Goal: Information Seeking & Learning: Learn about a topic

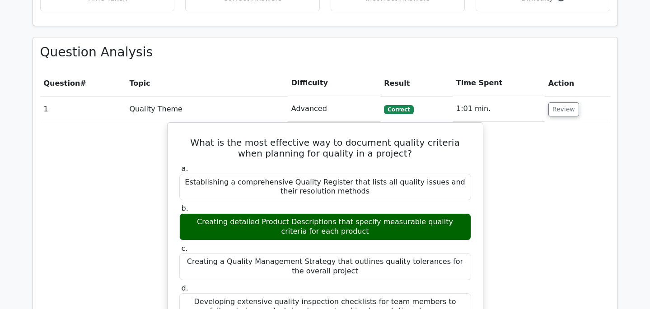
scroll to position [761, 0]
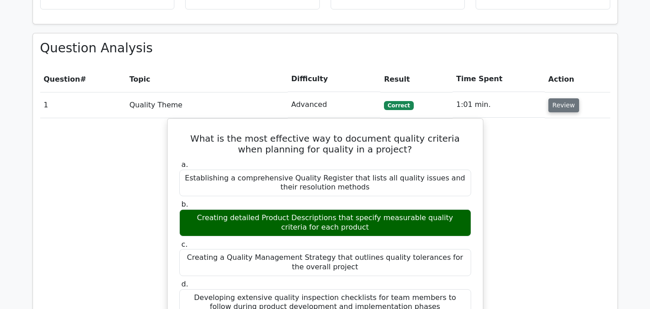
click at [562, 98] on button "Review" at bounding box center [563, 105] width 31 height 14
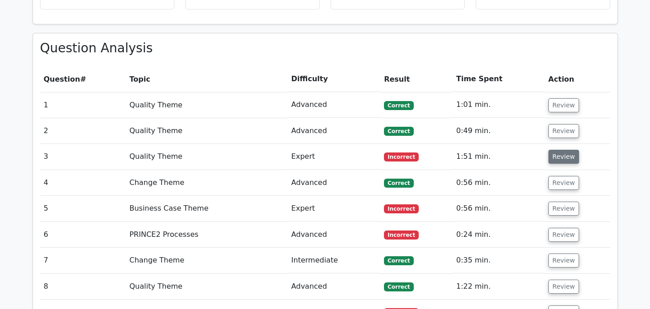
click at [557, 150] on button "Review" at bounding box center [563, 157] width 31 height 14
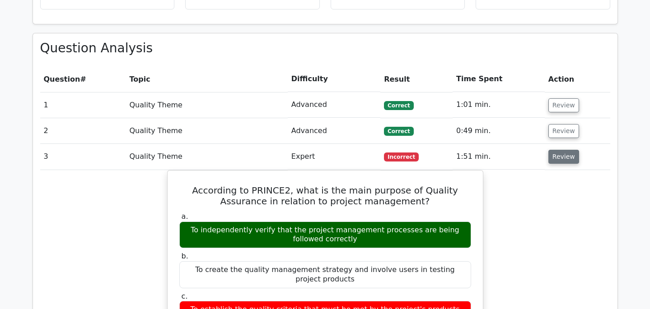
click at [555, 150] on button "Review" at bounding box center [563, 157] width 31 height 14
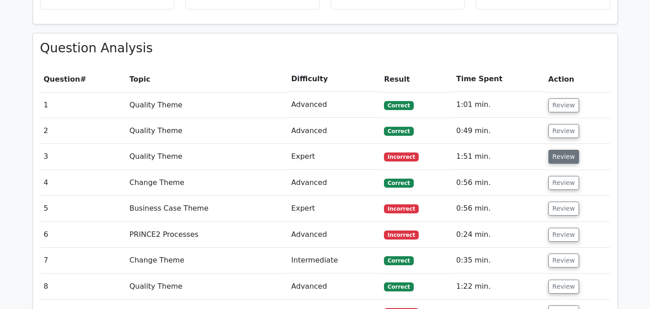
click at [555, 150] on button "Review" at bounding box center [563, 157] width 31 height 14
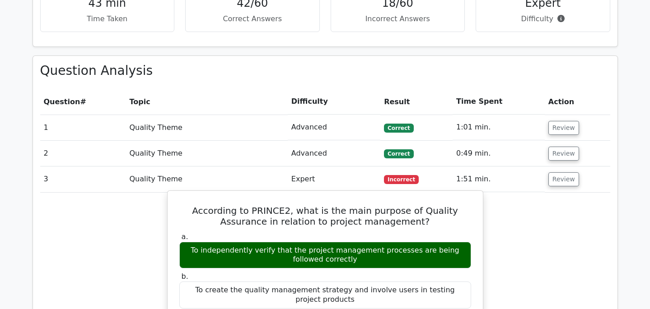
scroll to position [720, 0]
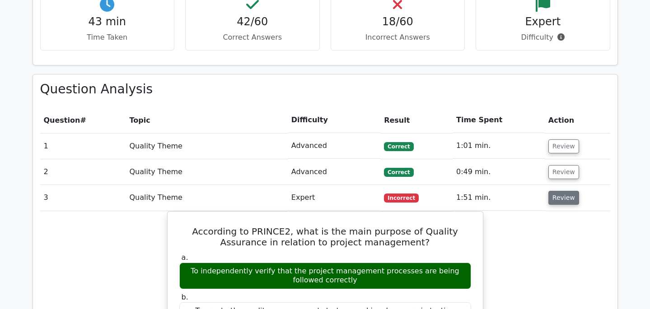
click at [554, 191] on button "Review" at bounding box center [563, 198] width 31 height 14
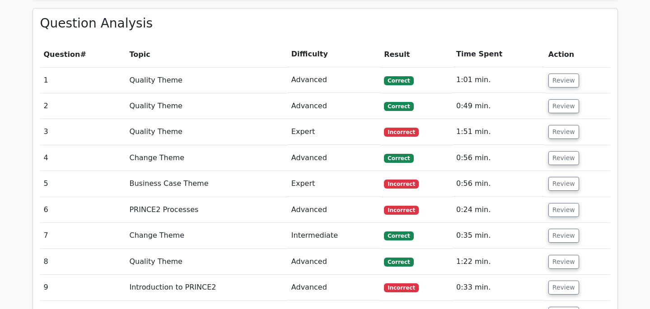
scroll to position [787, 0]
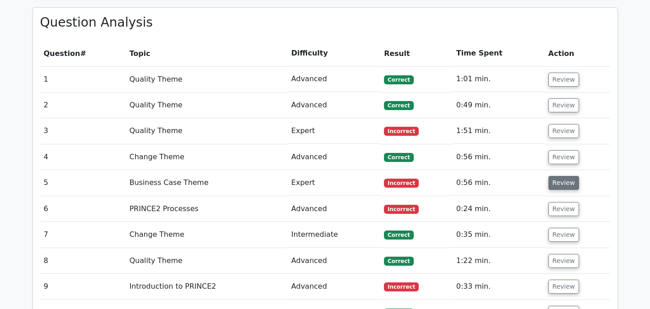
click at [554, 176] on button "Review" at bounding box center [563, 183] width 31 height 14
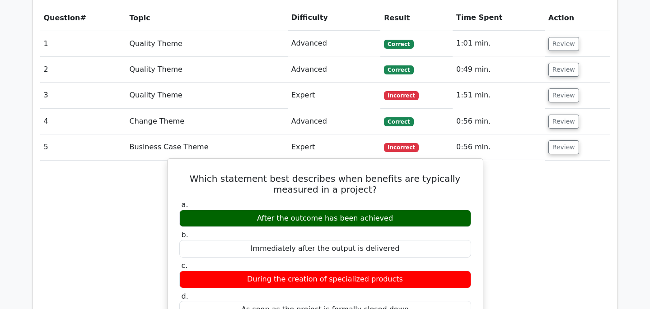
scroll to position [841, 0]
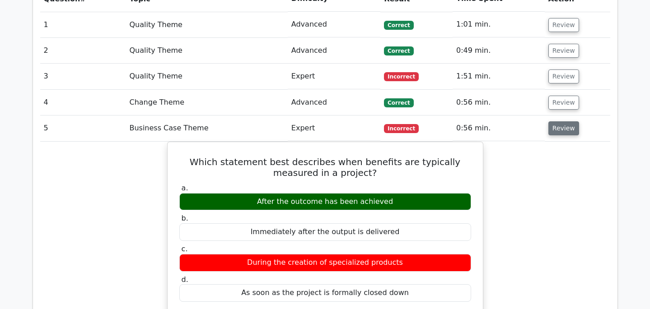
click at [567, 121] on button "Review" at bounding box center [563, 128] width 31 height 14
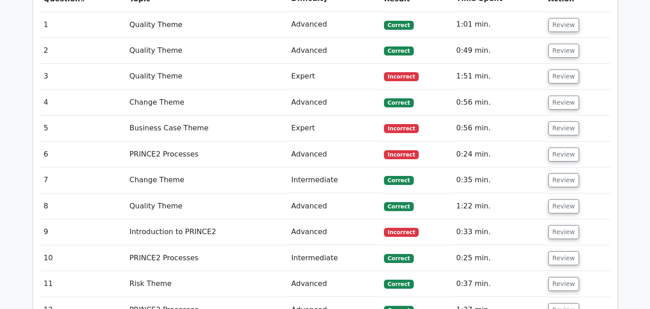
click at [560, 142] on td "Review" at bounding box center [577, 155] width 65 height 26
click at [561, 148] on button "Review" at bounding box center [563, 155] width 31 height 14
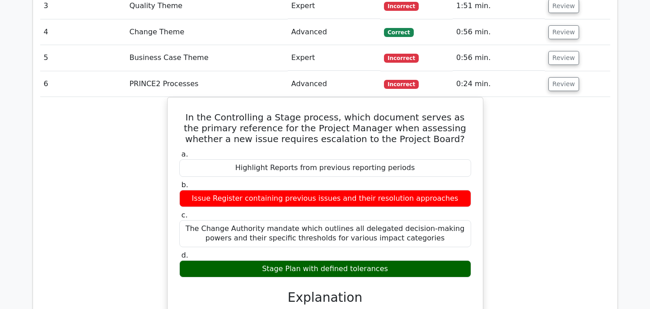
scroll to position [911, 0]
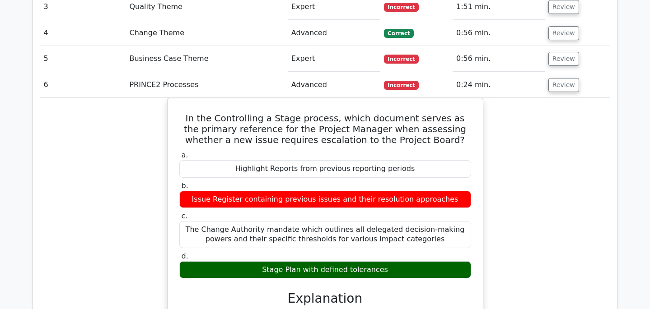
click at [564, 72] on td "Review" at bounding box center [577, 85] width 65 height 26
click at [562, 78] on button "Review" at bounding box center [563, 85] width 31 height 14
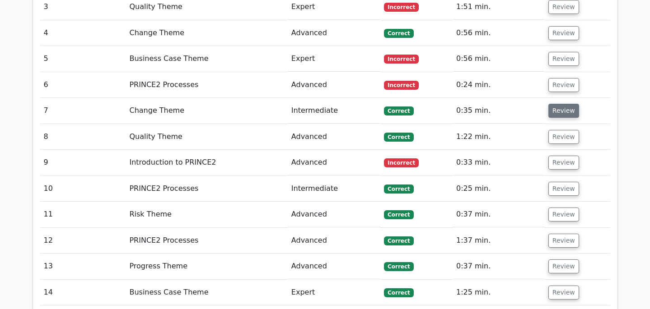
click at [563, 104] on button "Review" at bounding box center [563, 111] width 31 height 14
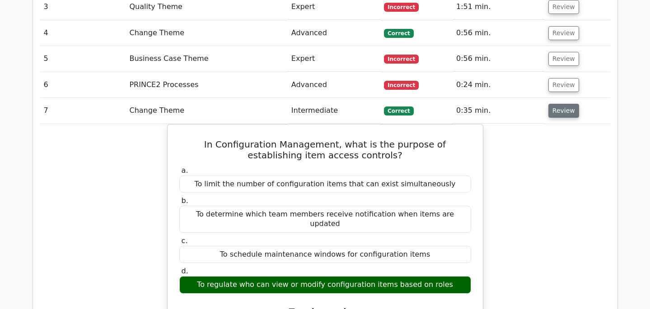
click at [563, 104] on button "Review" at bounding box center [563, 111] width 31 height 14
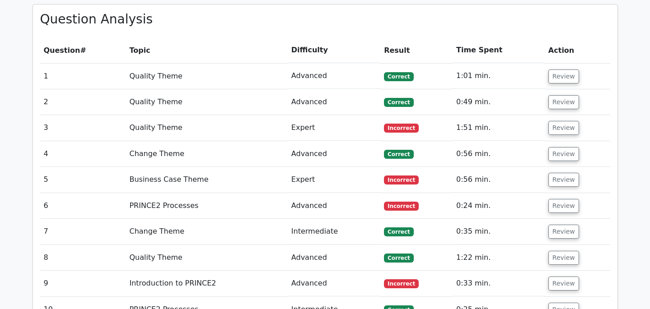
scroll to position [787, 0]
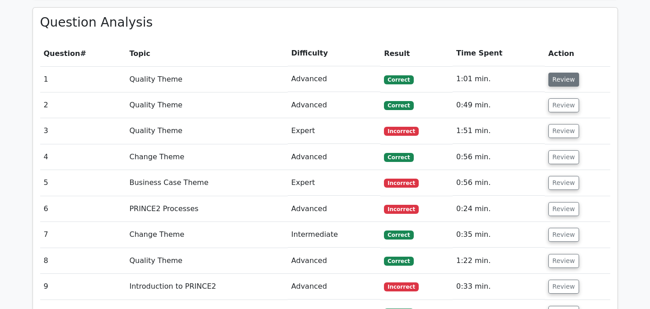
click at [561, 73] on button "Review" at bounding box center [563, 80] width 31 height 14
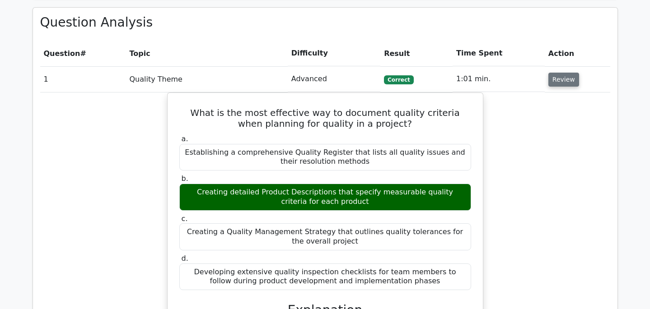
click at [561, 73] on button "Review" at bounding box center [563, 80] width 31 height 14
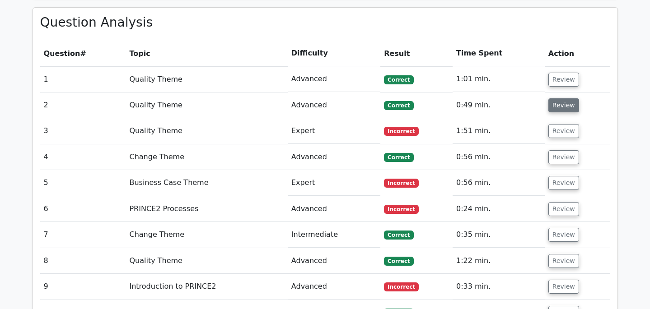
click at [565, 98] on button "Review" at bounding box center [563, 105] width 31 height 14
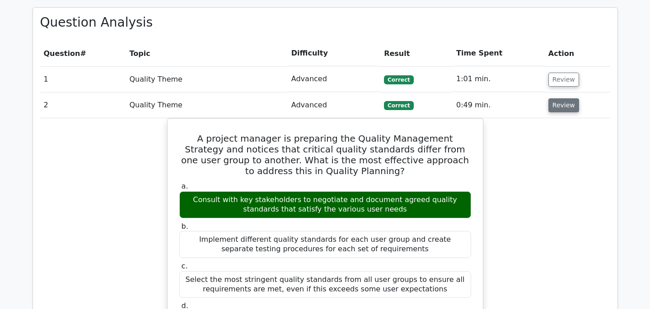
click at [564, 98] on button "Review" at bounding box center [563, 105] width 31 height 14
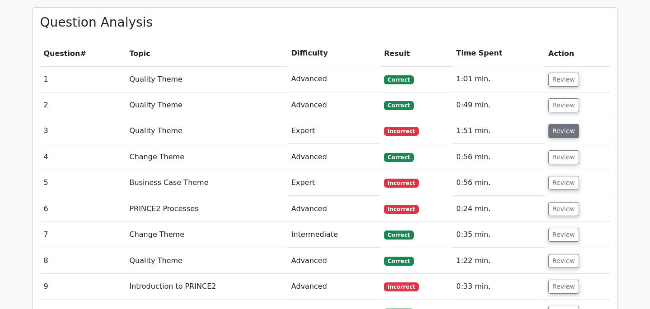
click at [553, 124] on button "Review" at bounding box center [563, 131] width 31 height 14
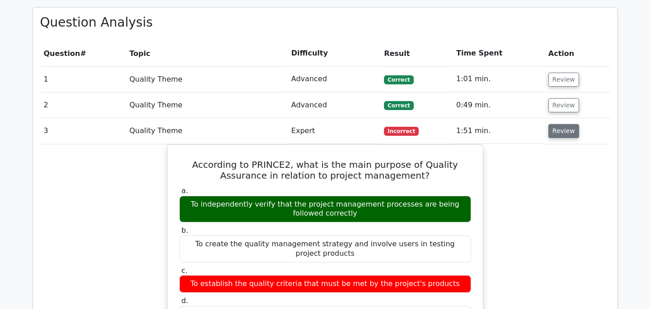
click at [551, 124] on button "Review" at bounding box center [563, 131] width 31 height 14
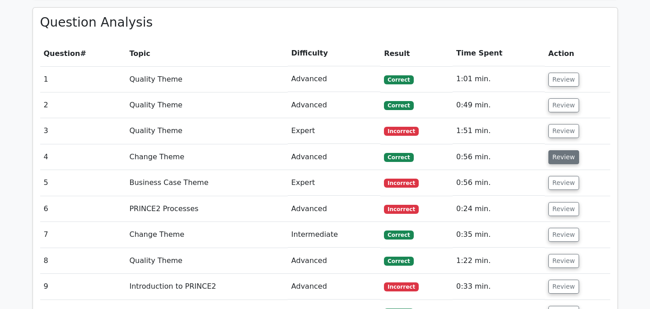
click at [554, 150] on button "Review" at bounding box center [563, 157] width 31 height 14
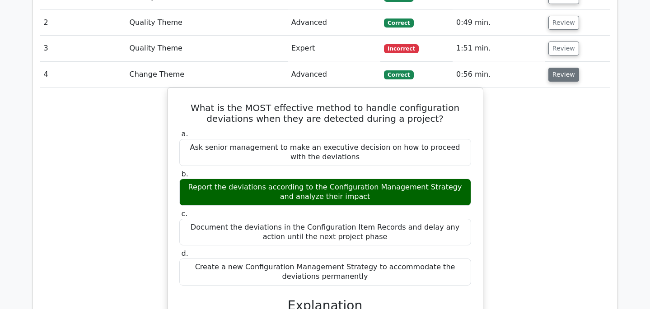
scroll to position [893, 0]
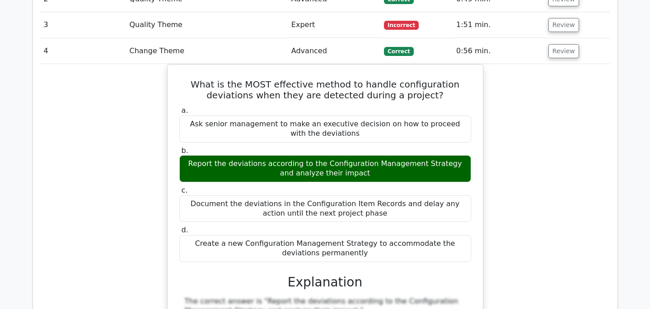
click at [565, 40] on td "Review" at bounding box center [577, 51] width 65 height 26
click at [564, 44] on button "Review" at bounding box center [563, 51] width 31 height 14
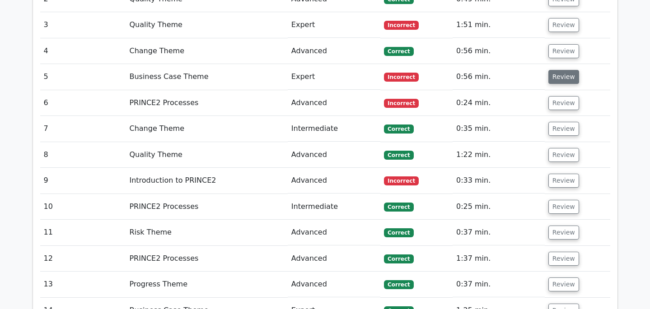
click at [556, 70] on button "Review" at bounding box center [563, 77] width 31 height 14
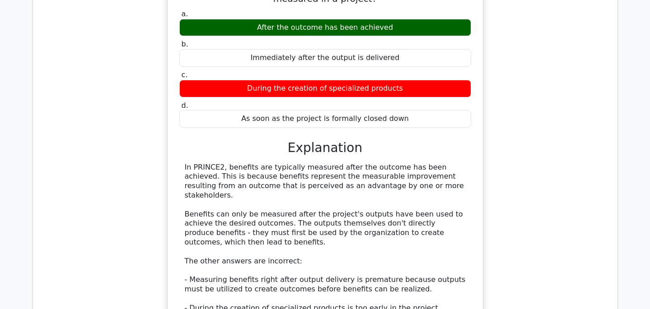
scroll to position [835, 0]
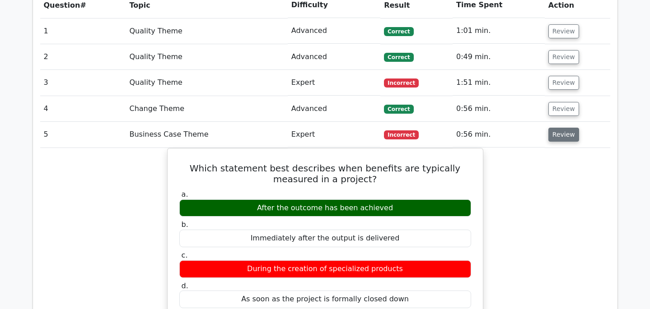
click at [558, 128] on button "Review" at bounding box center [563, 135] width 31 height 14
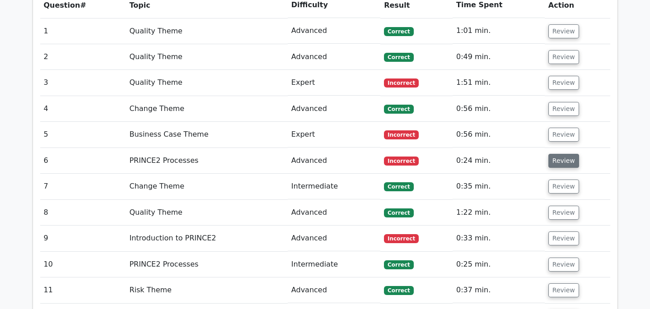
click at [559, 154] on button "Review" at bounding box center [563, 161] width 31 height 14
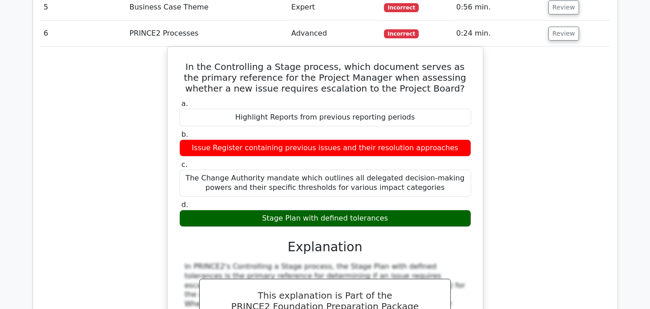
scroll to position [956, 0]
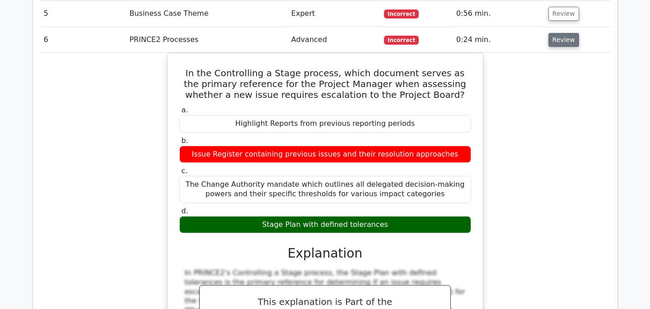
click at [558, 33] on button "Review" at bounding box center [563, 40] width 31 height 14
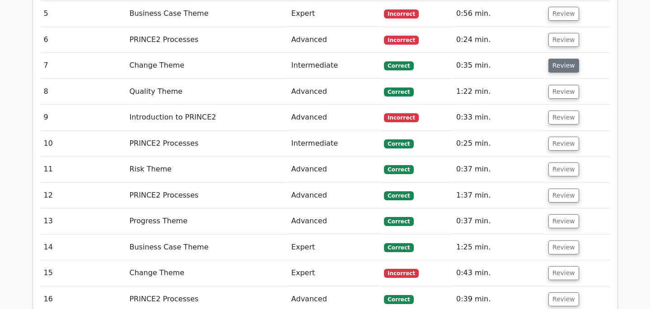
click at [556, 59] on button "Review" at bounding box center [563, 66] width 31 height 14
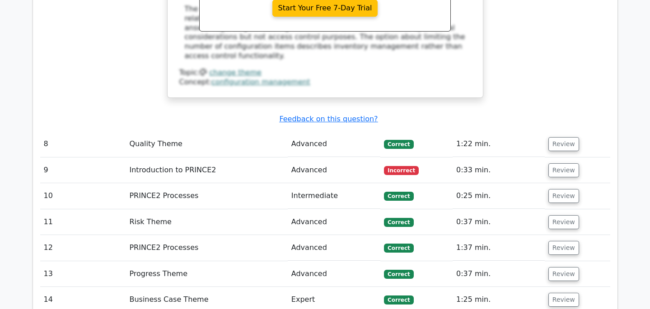
scroll to position [1299, 0]
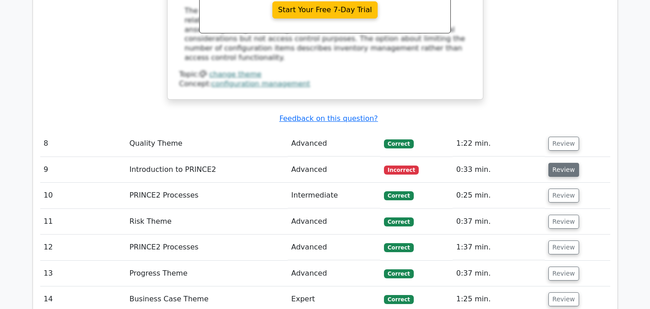
click at [564, 163] on button "Review" at bounding box center [563, 170] width 31 height 14
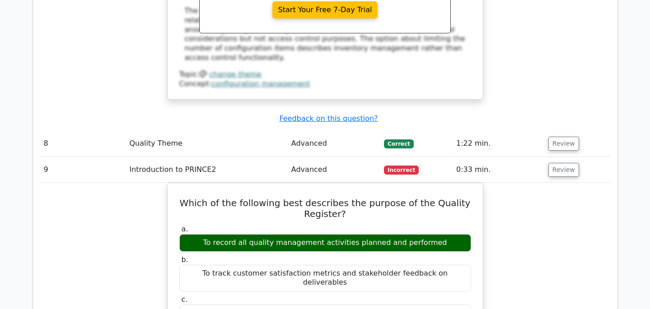
click at [551, 157] on td "Review" at bounding box center [577, 170] width 65 height 26
click at [555, 163] on button "Review" at bounding box center [563, 170] width 31 height 14
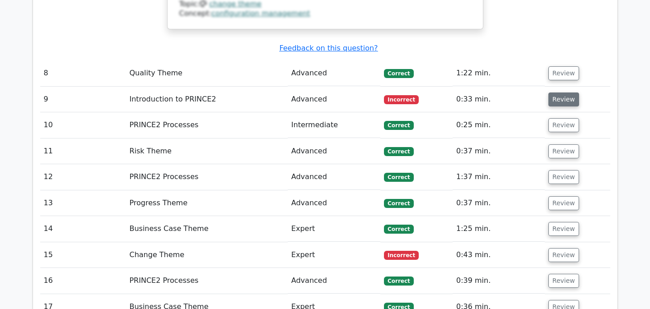
scroll to position [1371, 0]
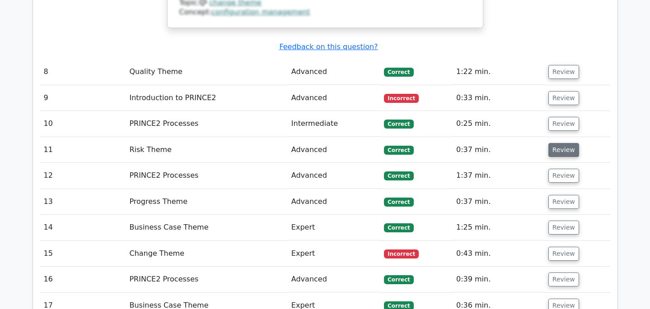
click at [567, 143] on button "Review" at bounding box center [563, 150] width 31 height 14
click at [565, 143] on button "Review" at bounding box center [563, 150] width 31 height 14
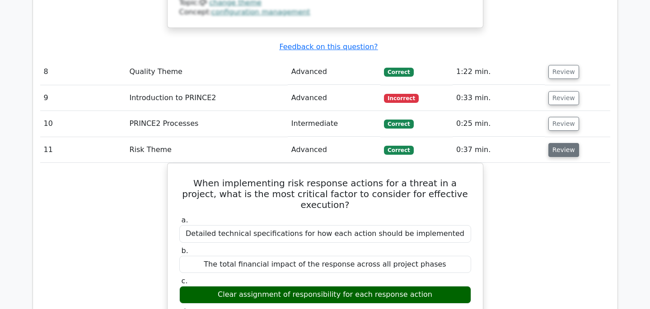
click at [565, 143] on button "Review" at bounding box center [563, 150] width 31 height 14
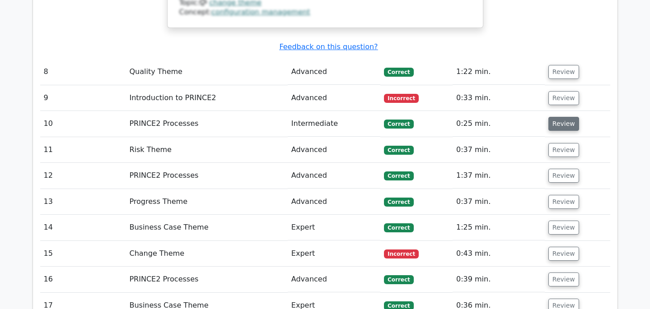
click at [565, 117] on button "Review" at bounding box center [563, 124] width 31 height 14
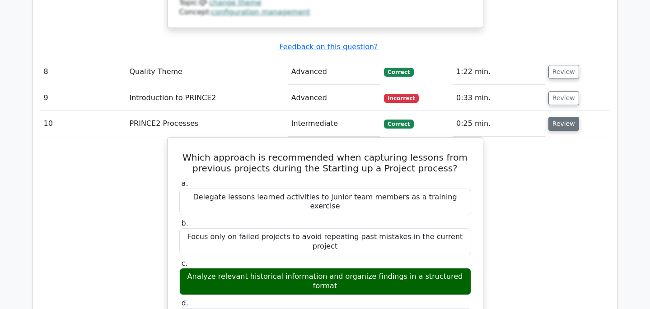
click at [565, 117] on button "Review" at bounding box center [563, 124] width 31 height 14
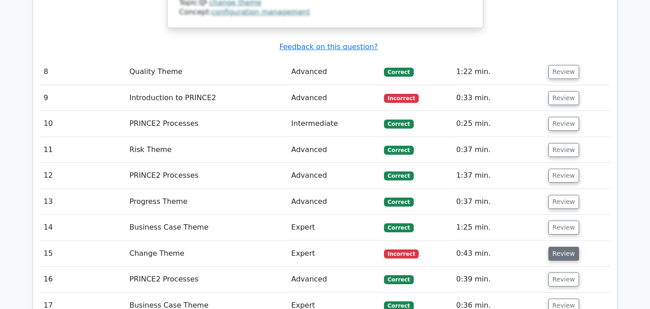
click at [564, 247] on button "Review" at bounding box center [563, 254] width 31 height 14
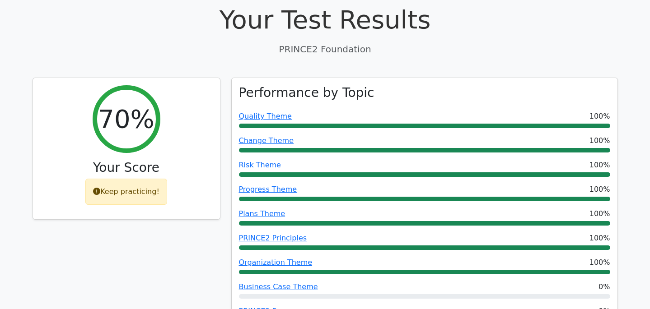
scroll to position [301, 0]
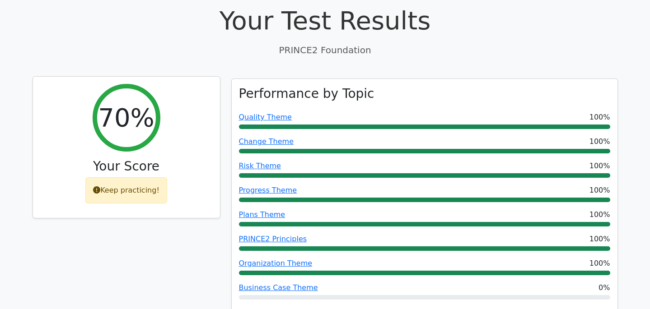
click at [99, 186] on icon at bounding box center [96, 189] width 7 height 7
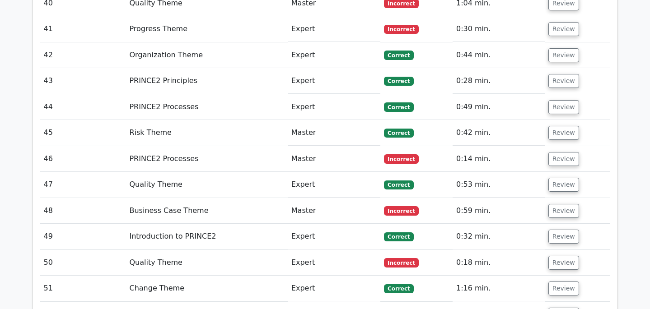
scroll to position [3315, 0]
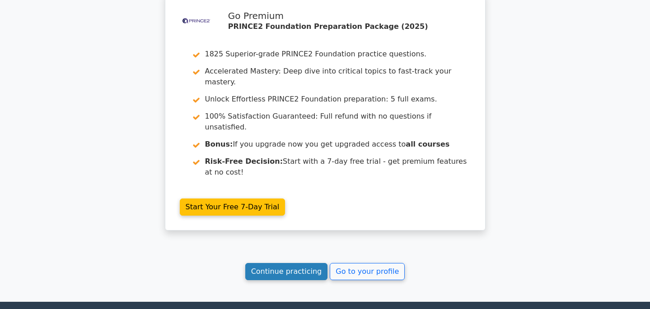
click at [293, 263] on link "Continue practicing" at bounding box center [286, 271] width 83 height 17
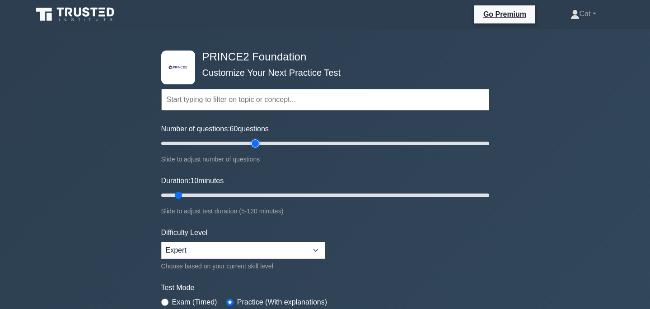
drag, startPoint x: 174, startPoint y: 140, endPoint x: 252, endPoint y: 135, distance: 78.7
type input "60"
click at [252, 138] on input "Number of questions: 60 questions" at bounding box center [325, 143] width 328 height 11
drag, startPoint x: 177, startPoint y: 197, endPoint x: 313, endPoint y: 199, distance: 135.5
type input "60"
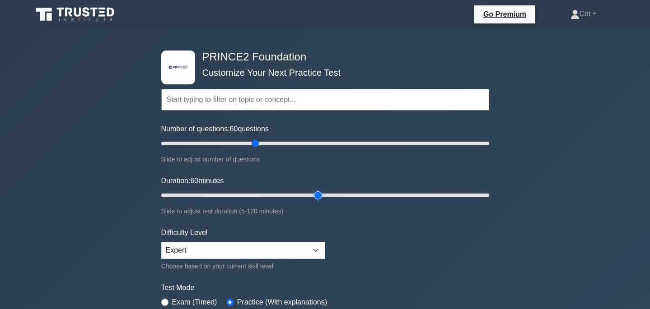
click at [313, 199] on input "Duration: 60 minutes" at bounding box center [325, 195] width 328 height 11
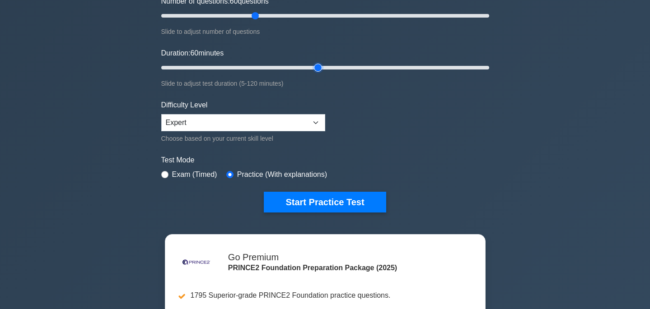
scroll to position [143, 0]
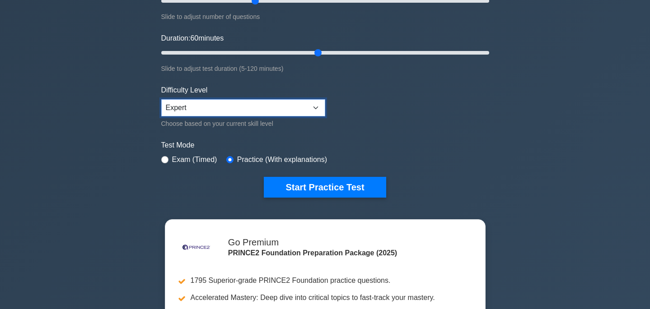
click at [274, 107] on select "Beginner Intermediate Expert" at bounding box center [243, 107] width 164 height 17
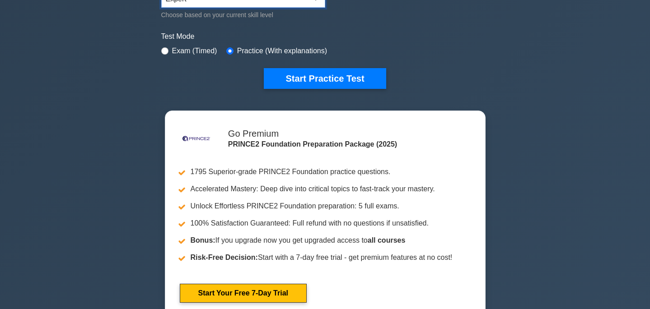
scroll to position [252, 0]
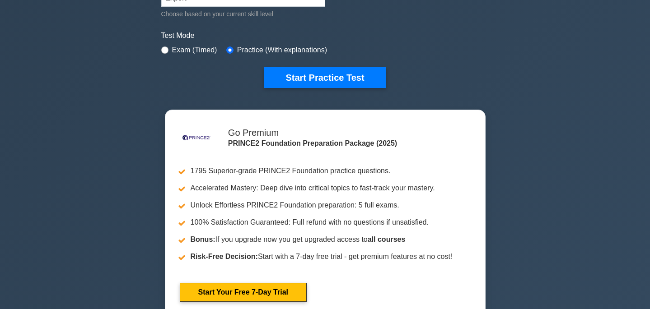
click at [202, 49] on label "Exam (Timed)" at bounding box center [194, 50] width 45 height 11
click at [166, 45] on div "Exam (Timed)" at bounding box center [189, 50] width 56 height 11
click at [165, 47] on input "radio" at bounding box center [164, 50] width 7 height 7
radio input "true"
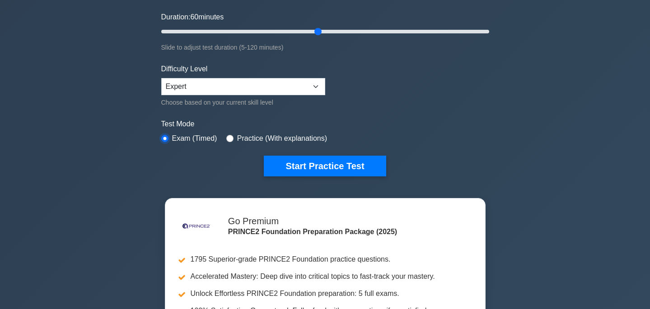
scroll to position [162, 0]
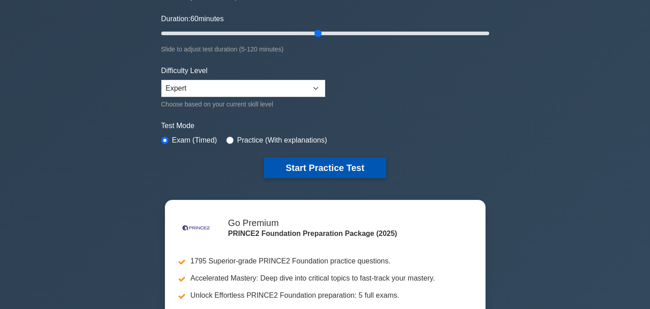
click at [289, 169] on button "Start Practice Test" at bounding box center [325, 168] width 122 height 21
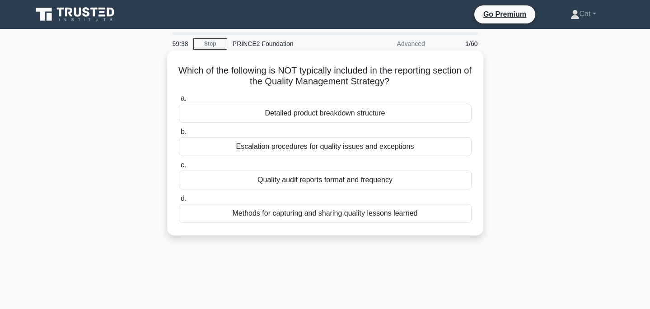
click at [369, 112] on div "Detailed product breakdown structure" at bounding box center [325, 113] width 293 height 19
click at [179, 102] on input "a. Detailed product breakdown structure" at bounding box center [179, 99] width 0 height 6
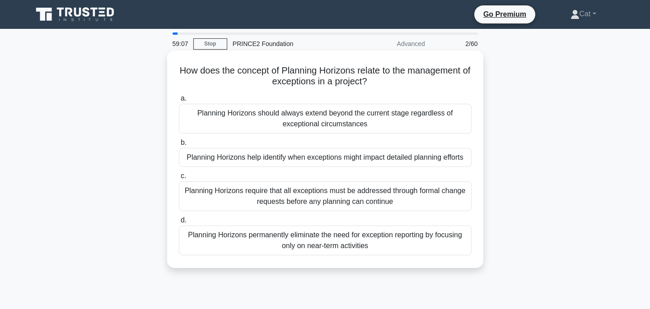
click at [440, 159] on div "Planning Horizons help identify when exceptions might impact detailed planning …" at bounding box center [325, 157] width 293 height 19
click at [179, 146] on input "b. Planning Horizons help identify when exceptions might impact detailed planni…" at bounding box center [179, 143] width 0 height 6
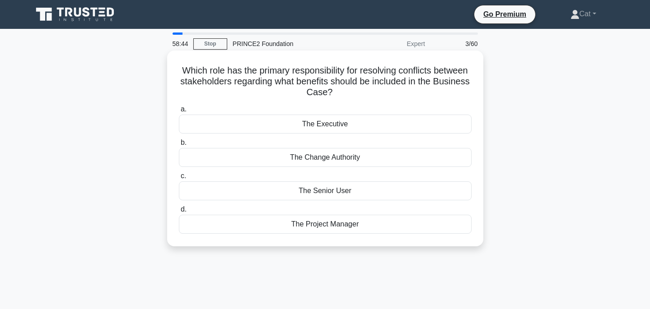
click at [378, 225] on div "The Project Manager" at bounding box center [325, 224] width 293 height 19
click at [179, 213] on input "d. The Project Manager" at bounding box center [179, 210] width 0 height 6
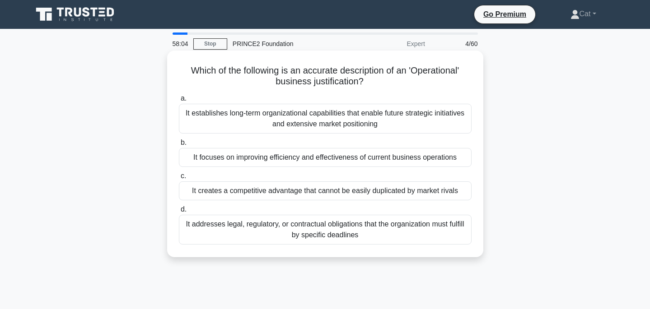
click at [422, 157] on div "It focuses on improving efficiency and effectiveness of current business operat…" at bounding box center [325, 157] width 293 height 19
click at [179, 146] on input "b. It focuses on improving efficiency and effectiveness of current business ope…" at bounding box center [179, 143] width 0 height 6
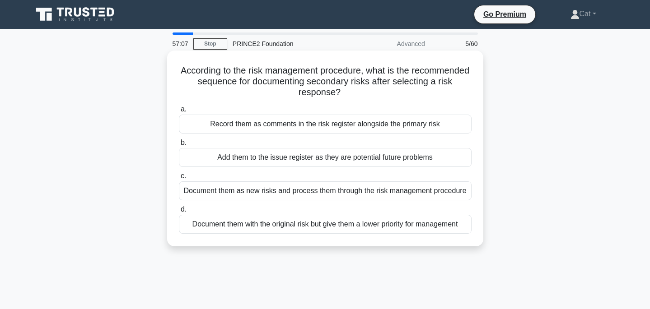
click at [433, 193] on div "Document them as new risks and process them through the risk management procedu…" at bounding box center [325, 191] width 293 height 19
click at [179, 179] on input "c. Document them as new risks and process them through the risk management proc…" at bounding box center [179, 176] width 0 height 6
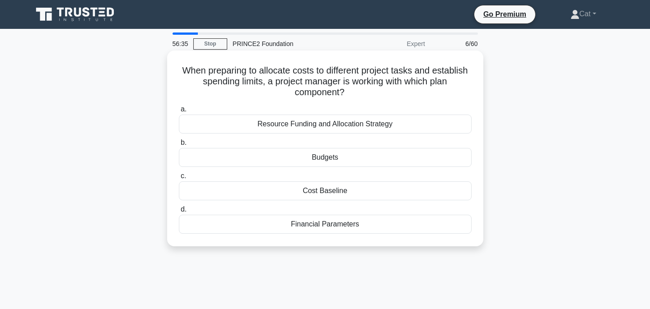
click at [426, 160] on div "Budgets" at bounding box center [325, 157] width 293 height 19
click at [179, 146] on input "b. Budgets" at bounding box center [179, 143] width 0 height 6
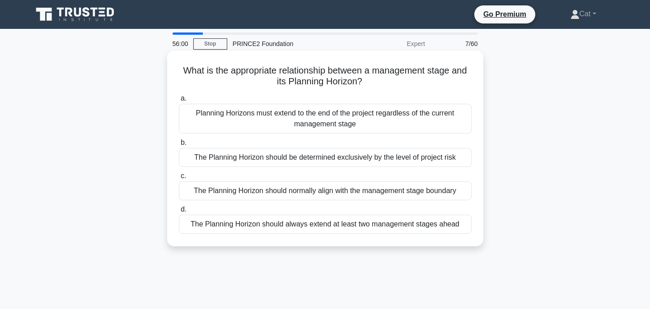
click at [421, 190] on div "The Planning Horizon should normally align with the management stage boundary" at bounding box center [325, 191] width 293 height 19
click at [179, 179] on input "c. The Planning Horizon should normally align with the management stage boundary" at bounding box center [179, 176] width 0 height 6
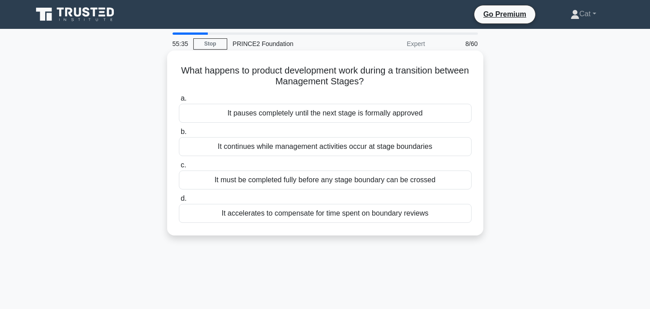
click at [387, 147] on div "It continues while management activities occur at stage boundaries" at bounding box center [325, 146] width 293 height 19
click at [179, 135] on input "b. It continues while management activities occur at stage boundaries" at bounding box center [179, 132] width 0 height 6
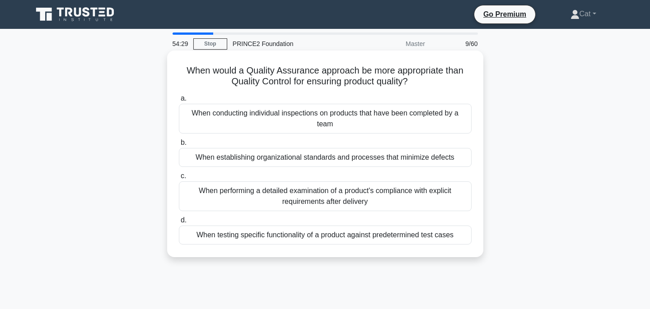
click at [407, 194] on div "When performing a detailed examination of a product's compliance with explicit …" at bounding box center [325, 197] width 293 height 30
click at [179, 179] on input "c. When performing a detailed examination of a product's compliance with explic…" at bounding box center [179, 176] width 0 height 6
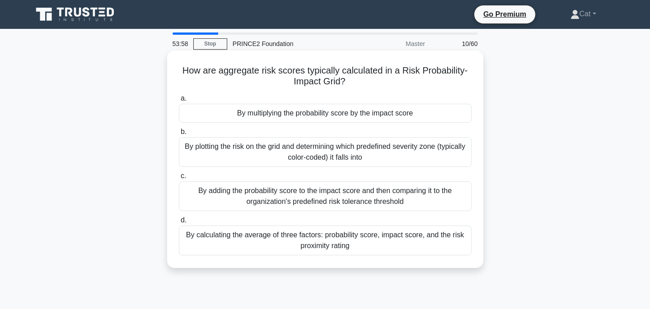
click at [405, 152] on div "By plotting the risk on the grid and determining which predefined severity zone…" at bounding box center [325, 152] width 293 height 30
click at [179, 135] on input "b. By plotting the risk on the grid and determining which predefined severity z…" at bounding box center [179, 132] width 0 height 6
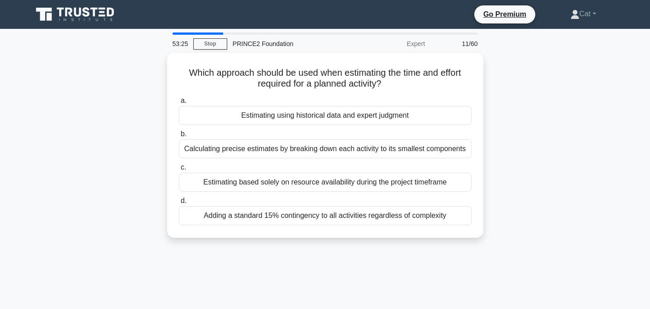
click at [405, 152] on div "Calculating precise estimates by breaking down each activity to its smallest co…" at bounding box center [325, 149] width 293 height 19
click at [179, 137] on input "b. Calculating precise estimates by breaking down each activity to its smallest…" at bounding box center [179, 134] width 0 height 6
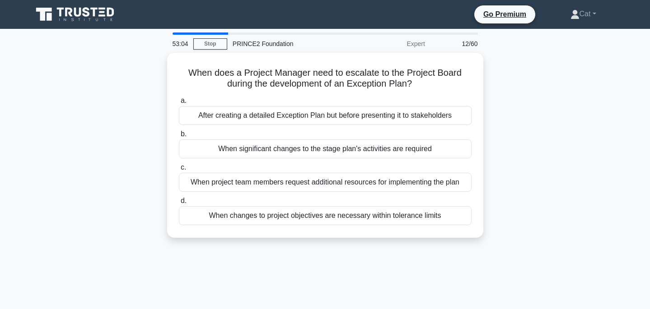
click at [405, 152] on div "When significant changes to the stage plan's activities are required" at bounding box center [325, 149] width 293 height 19
click at [179, 137] on input "b. When significant changes to the stage plan's activities are required" at bounding box center [179, 134] width 0 height 6
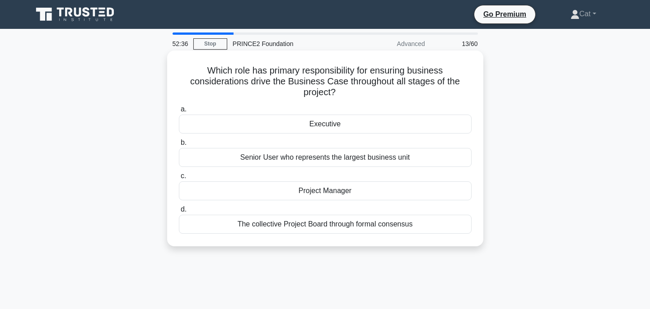
click at [389, 115] on div "Executive" at bounding box center [325, 124] width 293 height 19
click at [179, 110] on input "a. Executive" at bounding box center [179, 110] width 0 height 6
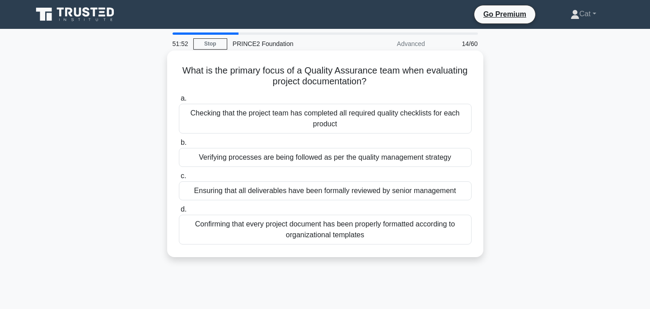
click at [393, 122] on div "Checking that the project team has completed all required quality checklists fo…" at bounding box center [325, 119] width 293 height 30
click at [179, 102] on input "a. Checking that the project team has completed all required quality checklists…" at bounding box center [179, 99] width 0 height 6
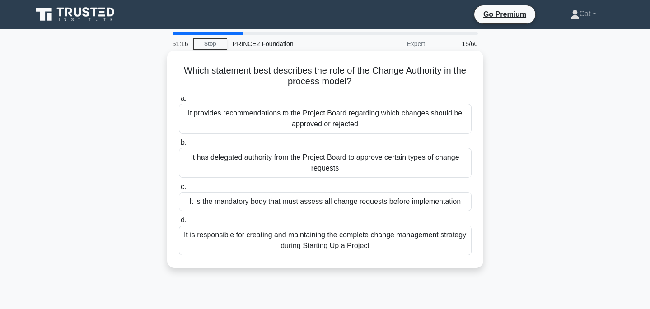
click at [382, 204] on div "It is the mandatory body that must assess all change requests before implementa…" at bounding box center [325, 201] width 293 height 19
click at [179, 190] on input "c. It is the mandatory body that must assess all change requests before impleme…" at bounding box center [179, 187] width 0 height 6
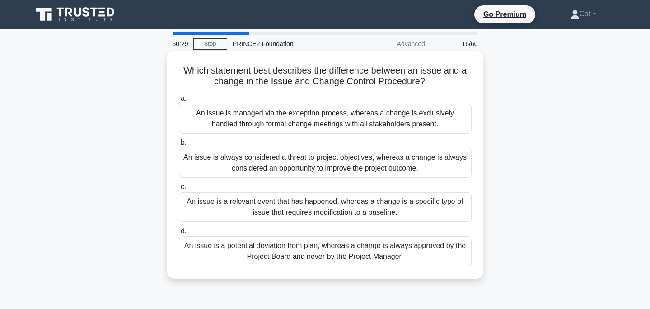
click at [383, 204] on div "An issue is a relevant event that has happened, whereas a change is a specific …" at bounding box center [325, 207] width 293 height 30
click at [179, 190] on input "c. An issue is a relevant event that has happened, whereas a change is a specif…" at bounding box center [179, 187] width 0 height 6
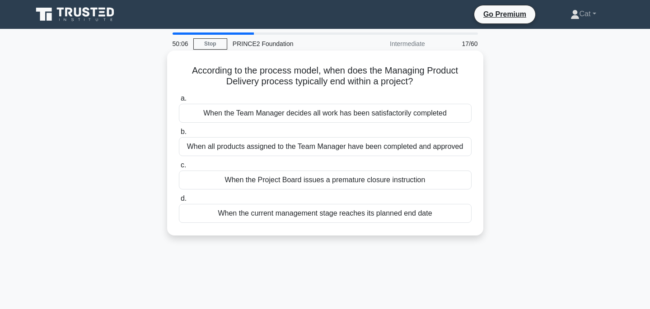
click at [407, 148] on div "When all products assigned to the Team Manager have been completed and approved" at bounding box center [325, 146] width 293 height 19
click at [179, 135] on input "b. When all products assigned to the Team Manager have been completed and appro…" at bounding box center [179, 132] width 0 height 6
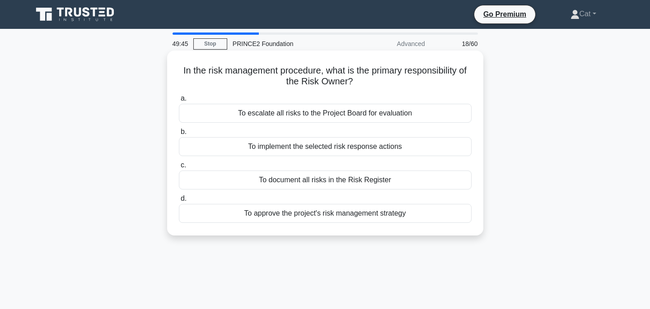
click at [407, 148] on div "To implement the selected risk response actions" at bounding box center [325, 146] width 293 height 19
click at [179, 135] on input "b. To implement the selected risk response actions" at bounding box center [179, 132] width 0 height 6
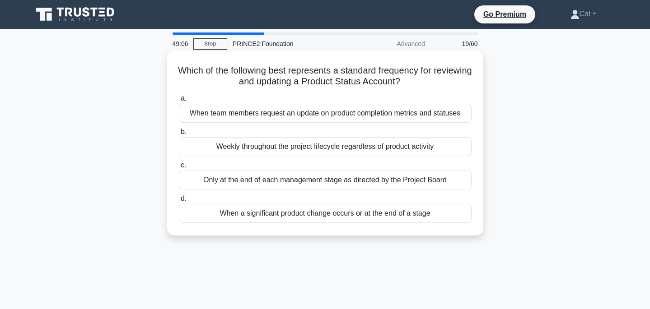
click at [407, 147] on div "Weekly throughout the project lifecycle regardless of product activity" at bounding box center [325, 146] width 293 height 19
click at [179, 135] on input "b. Weekly throughout the project lifecycle regardless of product activity" at bounding box center [179, 132] width 0 height 6
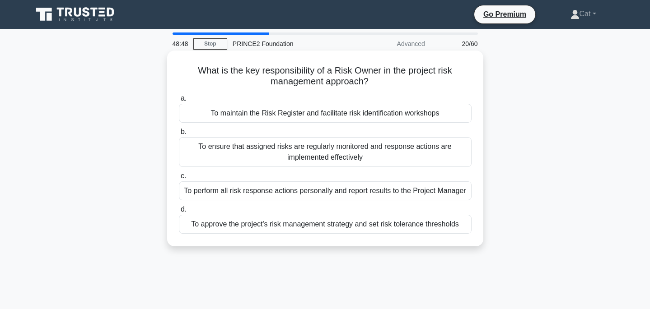
click at [406, 145] on div "To ensure that assigned risks are regularly monitored and response actions are …" at bounding box center [325, 152] width 293 height 30
click at [179, 135] on input "b. To ensure that assigned risks are regularly monitored and response actions a…" at bounding box center [179, 132] width 0 height 6
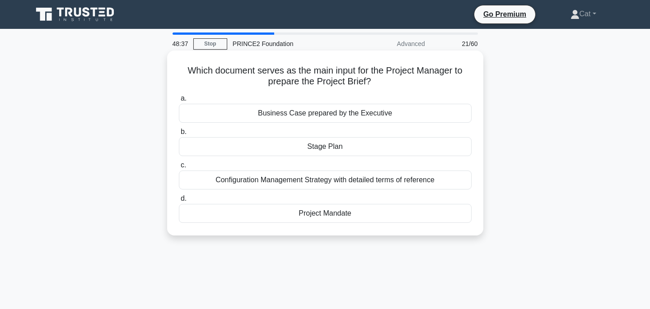
click at [357, 217] on div "Project Mandate" at bounding box center [325, 213] width 293 height 19
click at [179, 202] on input "d. Project Mandate" at bounding box center [179, 199] width 0 height 6
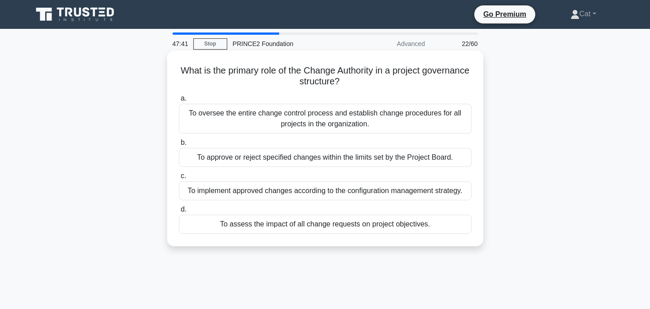
click at [362, 224] on div "To assess the impact of all change requests on project objectives." at bounding box center [325, 224] width 293 height 19
click at [179, 213] on input "d. To assess the impact of all change requests on project objectives." at bounding box center [179, 210] width 0 height 6
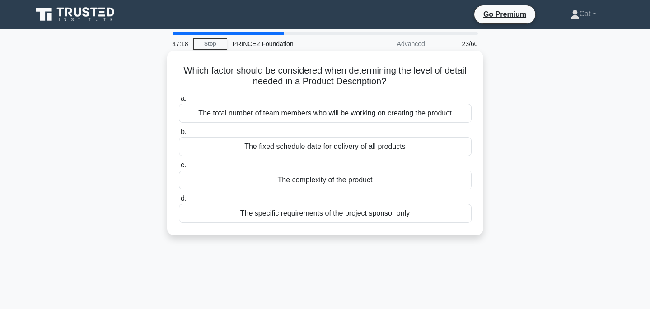
click at [372, 180] on div "The complexity of the product" at bounding box center [325, 180] width 293 height 19
click at [179, 168] on input "c. The complexity of the product" at bounding box center [179, 166] width 0 height 6
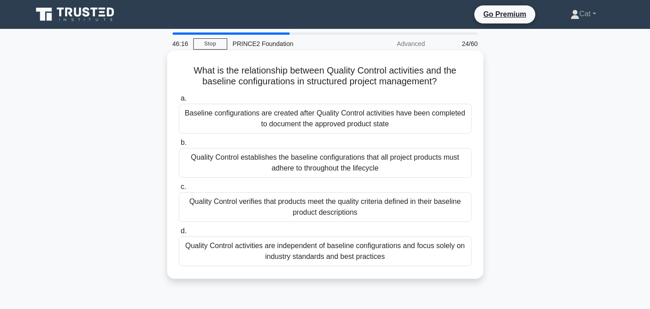
click at [355, 209] on div "Quality Control verifies that products meet the quality criteria defined in the…" at bounding box center [325, 207] width 293 height 30
click at [179, 190] on input "c. Quality Control verifies that products meet the quality criteria defined in …" at bounding box center [179, 187] width 0 height 6
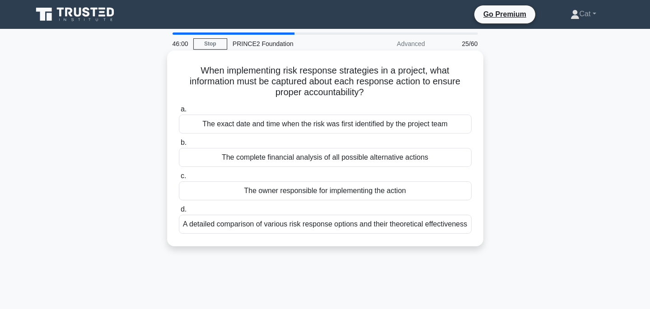
click at [322, 192] on div "The owner responsible for implementing the action" at bounding box center [325, 191] width 293 height 19
click at [179, 179] on input "c. The owner responsible for implementing the action" at bounding box center [179, 176] width 0 height 6
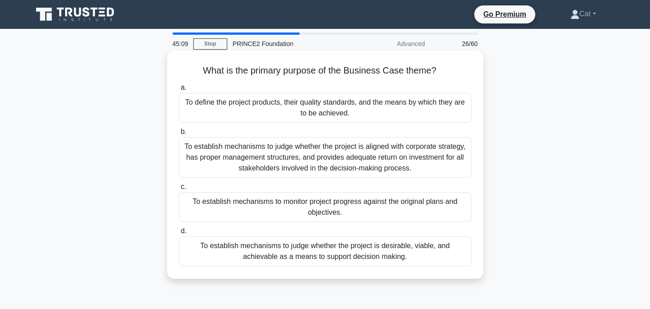
click at [400, 261] on div "To establish mechanisms to judge whether the project is desirable, viable, and …" at bounding box center [325, 252] width 293 height 30
click at [179, 234] on input "d. To establish mechanisms to judge whether the project is desirable, viable, a…" at bounding box center [179, 231] width 0 height 6
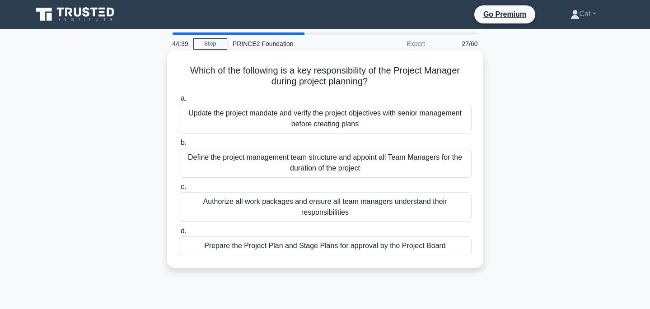
click at [406, 205] on div "Authorize all work packages and ensure all team managers understand their respo…" at bounding box center [325, 207] width 293 height 30
click at [179, 190] on input "c. Authorize all work packages and ensure all team managers understand their re…" at bounding box center [179, 187] width 0 height 6
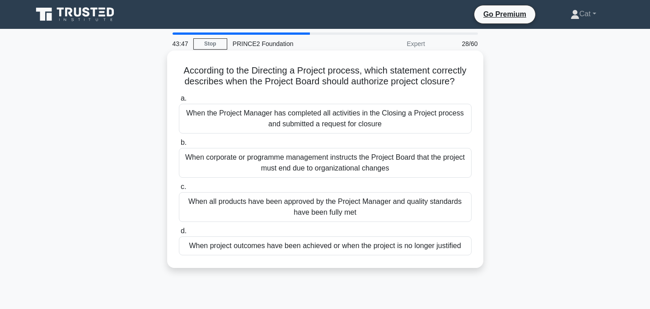
click at [409, 247] on div "When project outcomes have been achieved or when the project is no longer justi…" at bounding box center [325, 246] width 293 height 19
click at [179, 234] on input "d. When project outcomes have been achieved or when the project is no longer ju…" at bounding box center [179, 231] width 0 height 6
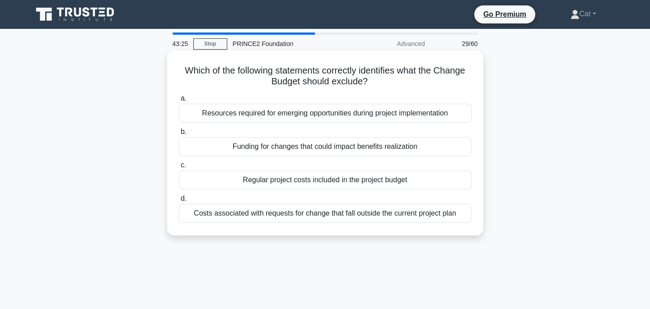
click at [396, 182] on div "Regular project costs included in the project budget" at bounding box center [325, 180] width 293 height 19
click at [179, 168] on input "c. Regular project costs included in the project budget" at bounding box center [179, 166] width 0 height 6
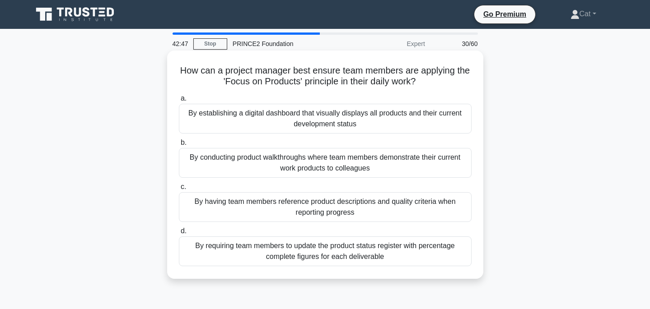
click at [444, 205] on div "By having team members reference product descriptions and quality criteria when…" at bounding box center [325, 207] width 293 height 30
click at [179, 190] on input "c. By having team members reference product descriptions and quality criteria w…" at bounding box center [179, 187] width 0 height 6
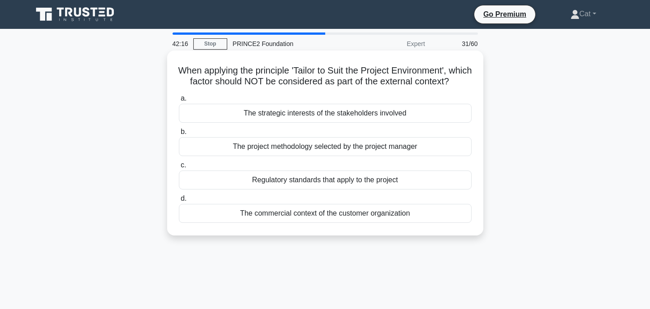
click at [410, 156] on div "The project methodology selected by the project manager" at bounding box center [325, 146] width 293 height 19
click at [179, 135] on input "b. The project methodology selected by the project manager" at bounding box center [179, 132] width 0 height 6
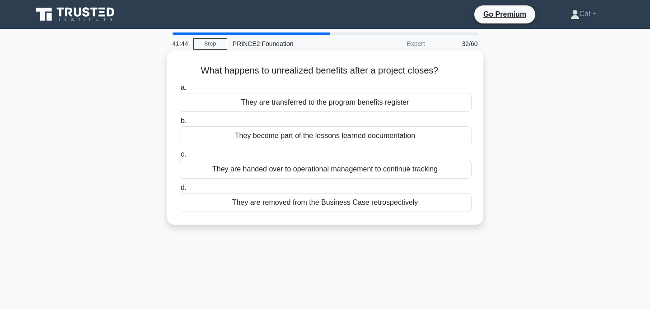
click at [393, 138] on div "They become part of the lessons learned documentation" at bounding box center [325, 135] width 293 height 19
click at [179, 124] on input "b. They become part of the lessons learned documentation" at bounding box center [179, 121] width 0 height 6
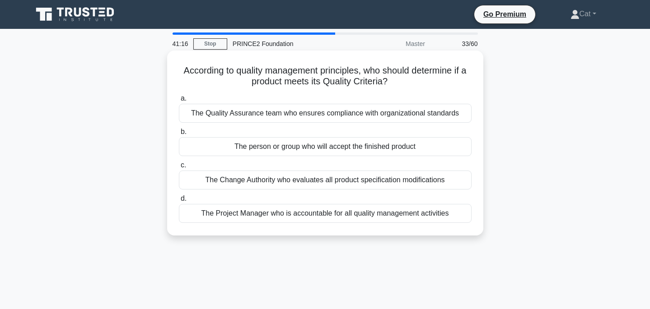
click at [387, 147] on div "The person or group who will accept the finished product" at bounding box center [325, 146] width 293 height 19
click at [179, 135] on input "b. The person or group who will accept the finished product" at bounding box center [179, 132] width 0 height 6
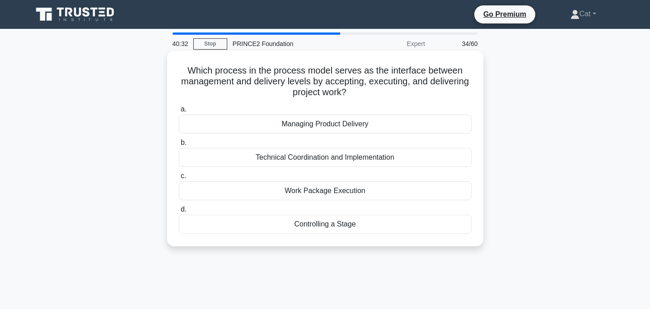
click at [362, 226] on div "Controlling a Stage" at bounding box center [325, 224] width 293 height 19
click at [179, 213] on input "d. Controlling a Stage" at bounding box center [179, 210] width 0 height 6
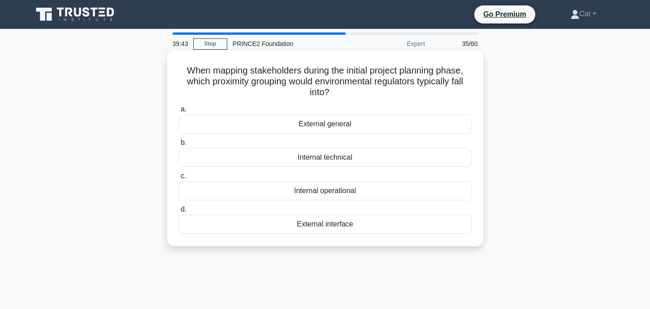
click at [428, 126] on div "External general" at bounding box center [325, 124] width 293 height 19
click at [179, 112] on input "a. External general" at bounding box center [179, 110] width 0 height 6
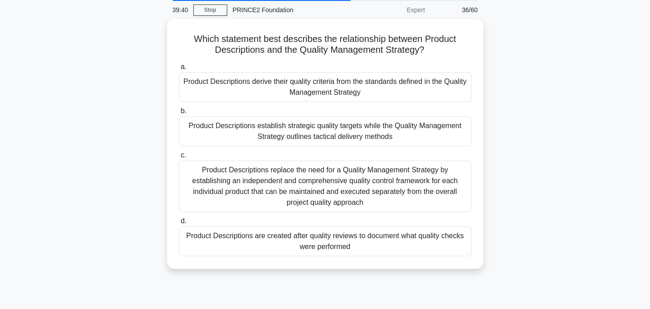
scroll to position [33, 0]
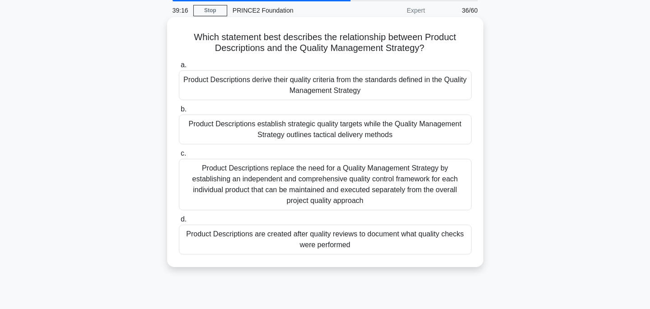
click at [400, 82] on div "Product Descriptions derive their quality criteria from the standards defined i…" at bounding box center [325, 85] width 293 height 30
click at [179, 68] on input "a. Product Descriptions derive their quality criteria from the standards define…" at bounding box center [179, 65] width 0 height 6
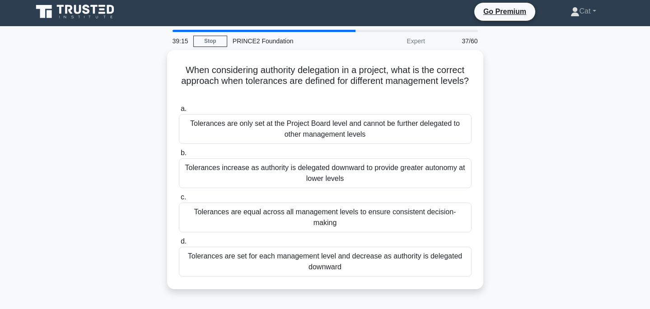
scroll to position [0, 0]
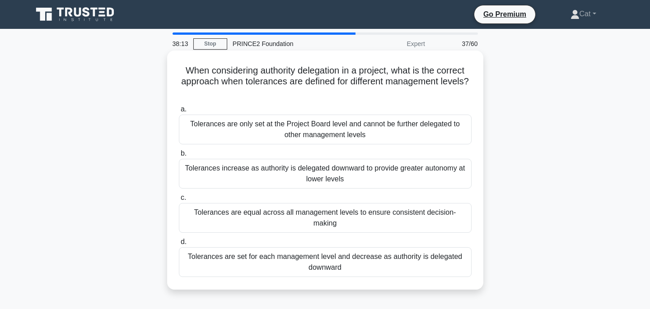
click at [443, 215] on div "Tolerances are equal across all management levels to ensure consistent decision…" at bounding box center [325, 218] width 293 height 30
click at [179, 201] on input "c. Tolerances are equal across all management levels to ensure consistent decis…" at bounding box center [179, 198] width 0 height 6
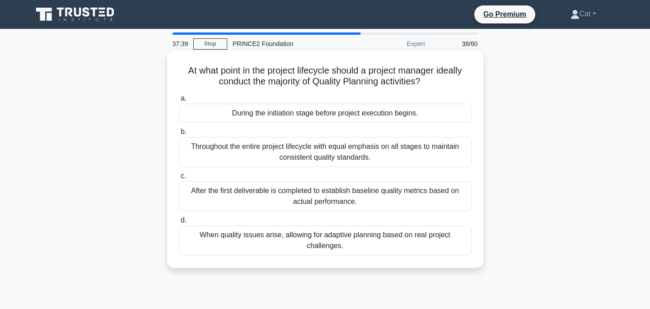
click at [417, 150] on div "Throughout the entire project lifecycle with equal emphasis on all stages to ma…" at bounding box center [325, 152] width 293 height 30
click at [179, 135] on input "b. Throughout the entire project lifecycle with equal emphasis on all stages to…" at bounding box center [179, 132] width 0 height 6
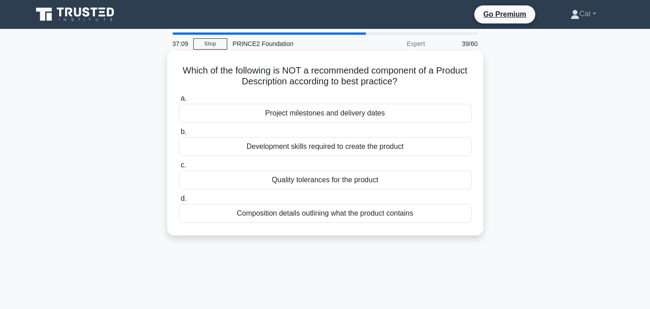
click at [402, 147] on div "Development skills required to create the product" at bounding box center [325, 146] width 293 height 19
click at [179, 135] on input "b. Development skills required to create the product" at bounding box center [179, 132] width 0 height 6
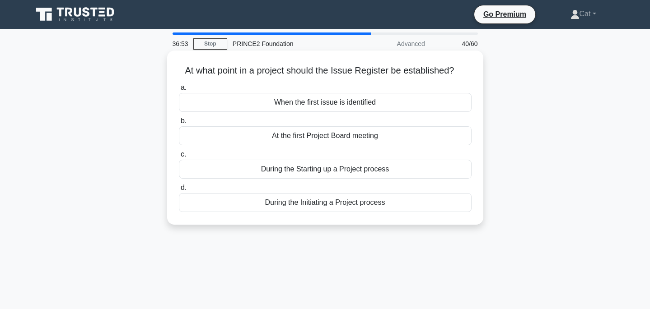
click at [380, 204] on div "During the Initiating a Project process" at bounding box center [325, 202] width 293 height 19
click at [179, 191] on input "d. During the Initiating a Project process" at bounding box center [179, 188] width 0 height 6
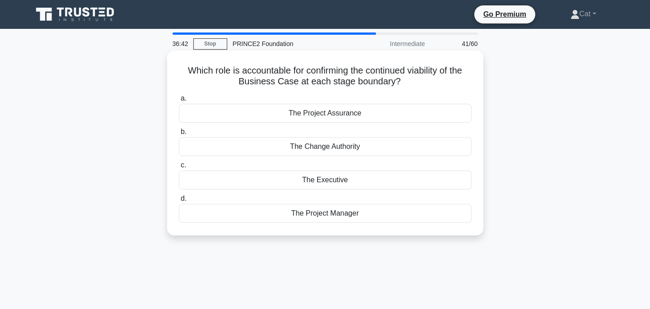
click at [390, 183] on div "The Executive" at bounding box center [325, 180] width 293 height 19
click at [179, 168] on input "c. The Executive" at bounding box center [179, 166] width 0 height 6
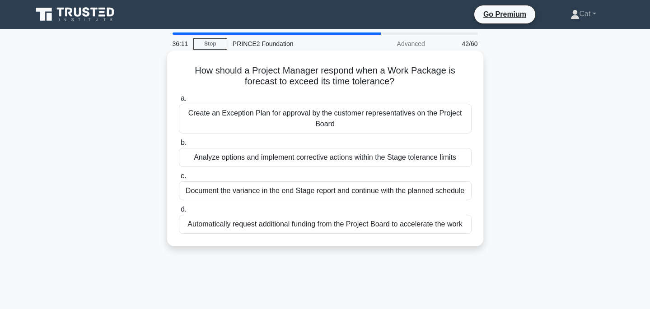
click at [384, 161] on div "Analyze options and implement corrective actions within the Stage tolerance lim…" at bounding box center [325, 157] width 293 height 19
click at [179, 146] on input "b. Analyze options and implement corrective actions within the Stage tolerance …" at bounding box center [179, 143] width 0 height 6
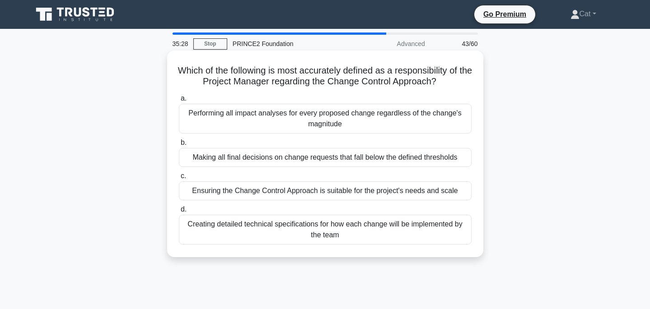
click at [457, 194] on div "Ensuring the Change Control Approach is suitable for the project's needs and sc…" at bounding box center [325, 191] width 293 height 19
click at [179, 179] on input "c. Ensuring the Change Control Approach is suitable for the project's needs and…" at bounding box center [179, 176] width 0 height 6
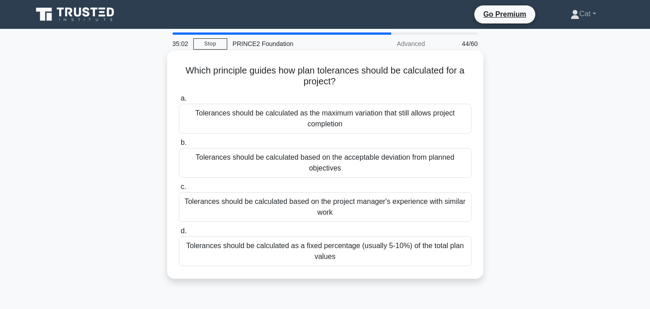
click at [446, 165] on div "Tolerances should be calculated based on the acceptable deviation from planned …" at bounding box center [325, 163] width 293 height 30
click at [179, 146] on input "b. Tolerances should be calculated based on the acceptable deviation from plann…" at bounding box center [179, 143] width 0 height 6
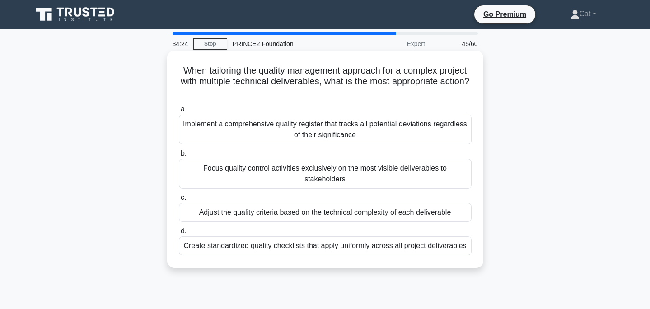
click at [396, 205] on div "Adjust the quality criteria based on the technical complexity of each deliverab…" at bounding box center [325, 212] width 293 height 19
click at [179, 201] on input "c. Adjust the quality criteria based on the technical complexity of each delive…" at bounding box center [179, 198] width 0 height 6
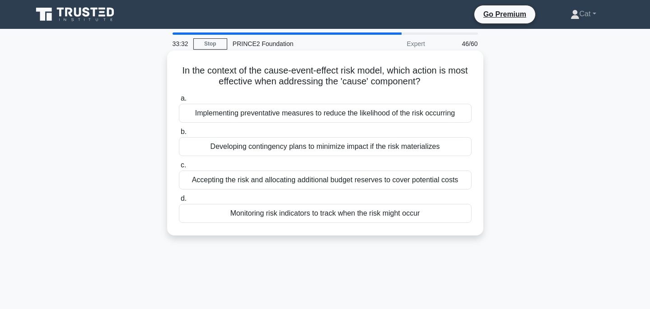
click at [389, 151] on div "Developing contingency plans to minimize impact if the risk materializes" at bounding box center [325, 146] width 293 height 19
click at [179, 135] on input "b. Developing contingency plans to minimize impact if the risk materializes" at bounding box center [179, 132] width 0 height 6
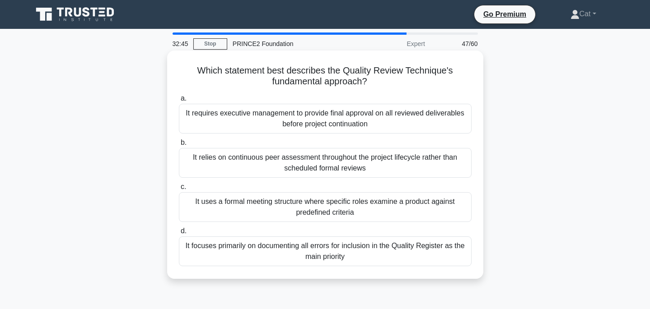
click at [397, 118] on div "It requires executive management to provide final approval on all reviewed deli…" at bounding box center [325, 119] width 293 height 30
click at [179, 102] on input "a. It requires executive management to provide final approval on all reviewed d…" at bounding box center [179, 99] width 0 height 6
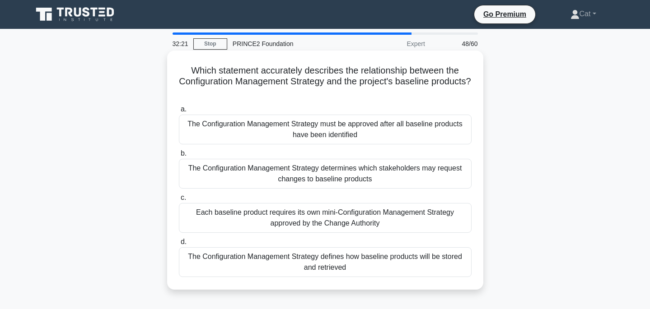
click at [399, 256] on div "The Configuration Management Strategy defines how baseline products will be sto…" at bounding box center [325, 262] width 293 height 30
click at [179, 245] on input "d. The Configuration Management Strategy defines how baseline products will be …" at bounding box center [179, 242] width 0 height 6
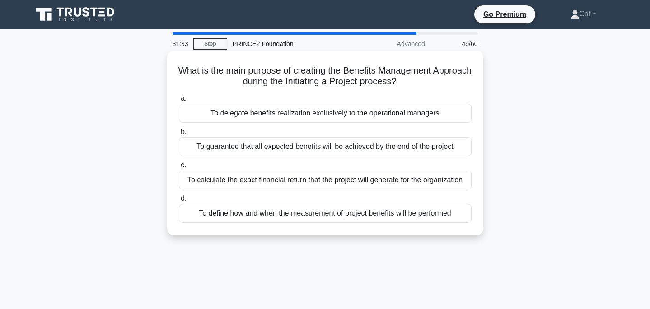
click at [438, 221] on div "To define how and when the measurement of project benefits will be performed" at bounding box center [325, 213] width 293 height 19
click at [179, 202] on input "d. To define how and when the measurement of project benefits will be performed" at bounding box center [179, 199] width 0 height 6
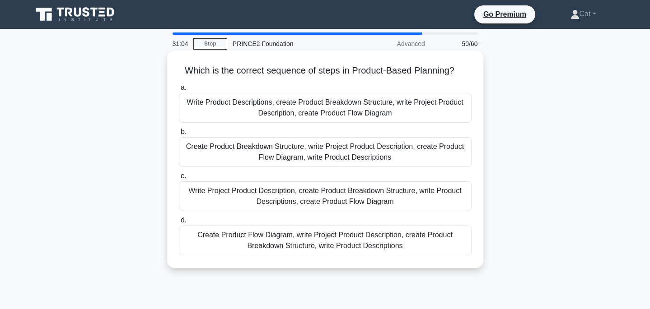
click at [420, 104] on div "Write Product Descriptions, create Product Breakdown Structure, write Project P…" at bounding box center [325, 108] width 293 height 30
click at [179, 91] on input "a. Write Product Descriptions, create Product Breakdown Structure, write Projec…" at bounding box center [179, 88] width 0 height 6
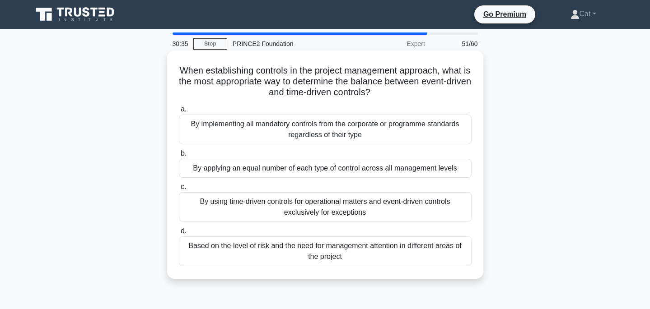
click at [356, 254] on div "Based on the level of risk and the need for management attention in different a…" at bounding box center [325, 252] width 293 height 30
click at [179, 234] on input "d. Based on the level of risk and the need for management attention in differen…" at bounding box center [179, 231] width 0 height 6
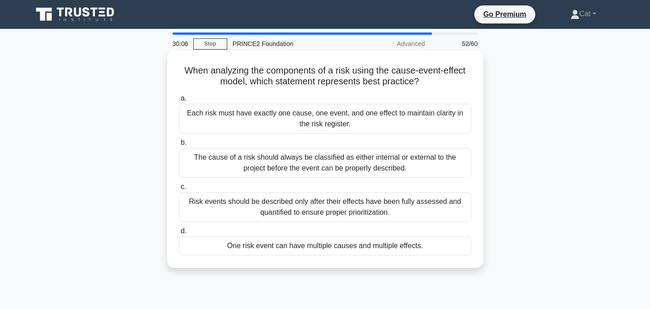
click at [357, 248] on div "One risk event can have multiple causes and multiple effects." at bounding box center [325, 246] width 293 height 19
click at [179, 234] on input "d. One risk event can have multiple causes and multiple effects." at bounding box center [179, 231] width 0 height 6
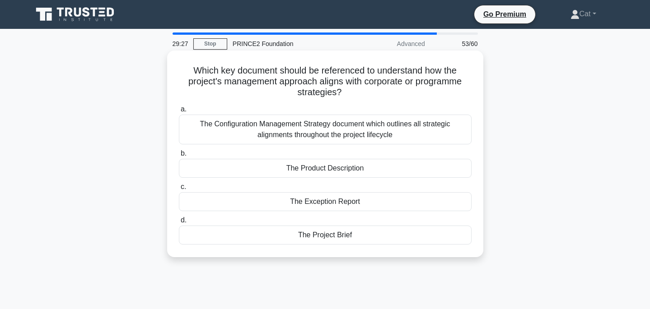
click at [358, 238] on div "The Project Brief" at bounding box center [325, 235] width 293 height 19
click at [179, 224] on input "d. The Project Brief" at bounding box center [179, 221] width 0 height 6
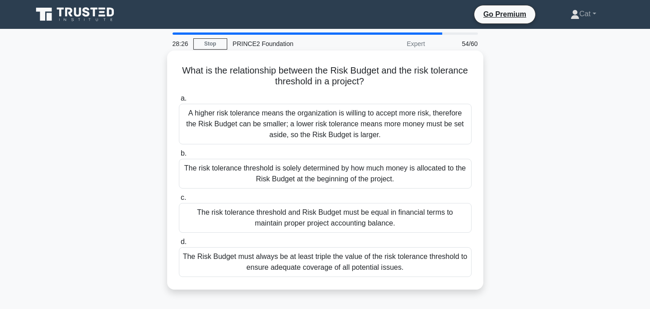
click at [437, 275] on div "The Risk Budget must always be at least triple the value of the risk tolerance …" at bounding box center [325, 262] width 293 height 30
click at [179, 245] on input "d. The Risk Budget must always be at least triple the value of the risk toleran…" at bounding box center [179, 242] width 0 height 6
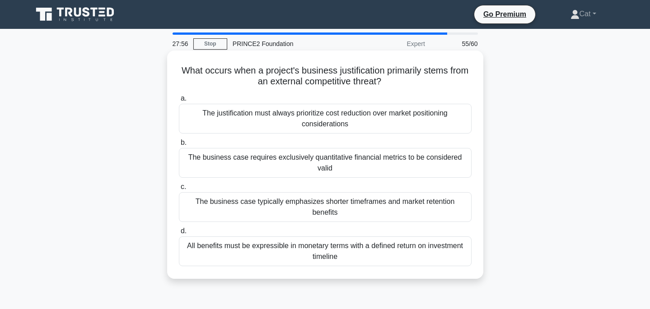
click at [429, 205] on div "The business case typically emphasizes shorter timeframes and market retention …" at bounding box center [325, 207] width 293 height 30
click at [179, 190] on input "c. The business case typically emphasizes shorter timeframes and market retenti…" at bounding box center [179, 187] width 0 height 6
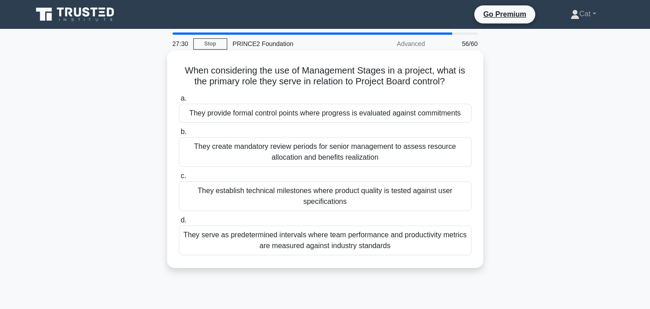
click at [460, 119] on div "They provide formal control points where progress is evaluated against commitme…" at bounding box center [325, 113] width 293 height 19
click at [179, 102] on input "a. They provide formal control points where progress is evaluated against commi…" at bounding box center [179, 99] width 0 height 6
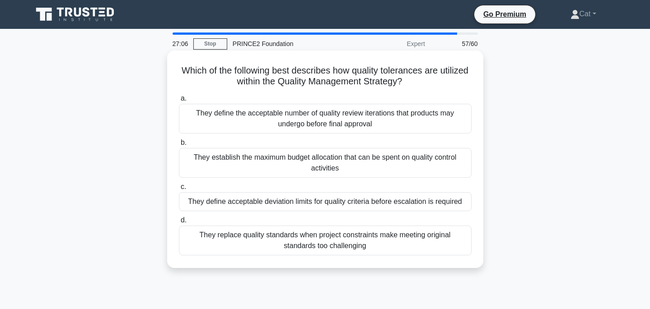
click at [439, 198] on div "They define acceptable deviation limits for quality criteria before escalation …" at bounding box center [325, 201] width 293 height 19
click at [179, 190] on input "c. They define acceptable deviation limits for quality criteria before escalati…" at bounding box center [179, 187] width 0 height 6
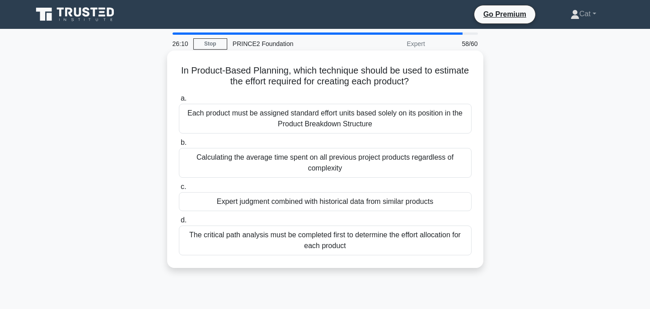
click at [360, 245] on div "The critical path analysis must be completed first to determine the effort allo…" at bounding box center [325, 241] width 293 height 30
click at [179, 224] on input "d. The critical path analysis must be completed first to determine the effort a…" at bounding box center [179, 221] width 0 height 6
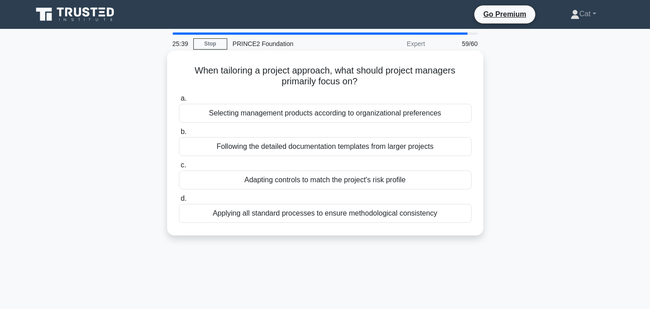
click at [388, 184] on div "Adapting controls to match the project's risk profile" at bounding box center [325, 180] width 293 height 19
click at [179, 168] on input "c. Adapting controls to match the project's risk profile" at bounding box center [179, 166] width 0 height 6
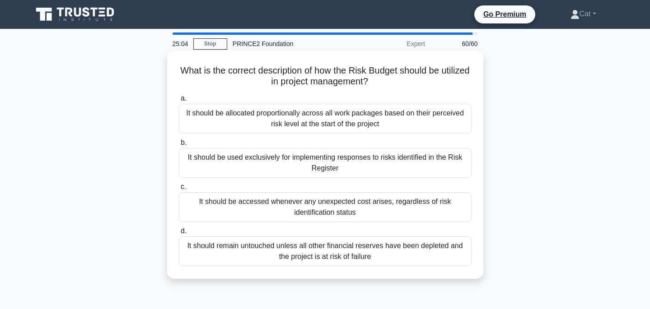
click at [371, 251] on div "It should remain untouched unless all other financial reserves have been deplet…" at bounding box center [325, 252] width 293 height 30
click at [179, 234] on input "d. It should remain untouched unless all other financial reserves have been dep…" at bounding box center [179, 231] width 0 height 6
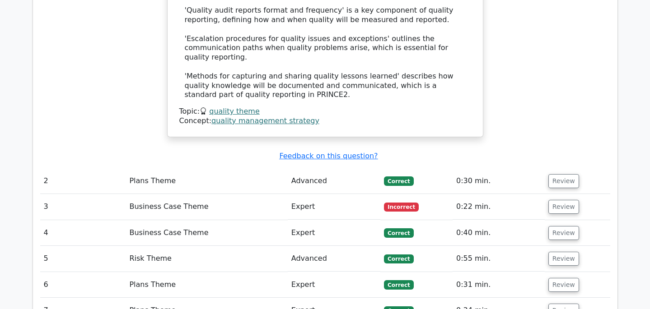
scroll to position [1186, 0]
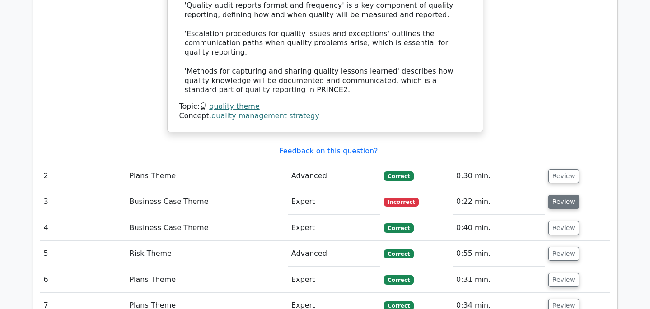
click at [560, 195] on button "Review" at bounding box center [563, 202] width 31 height 14
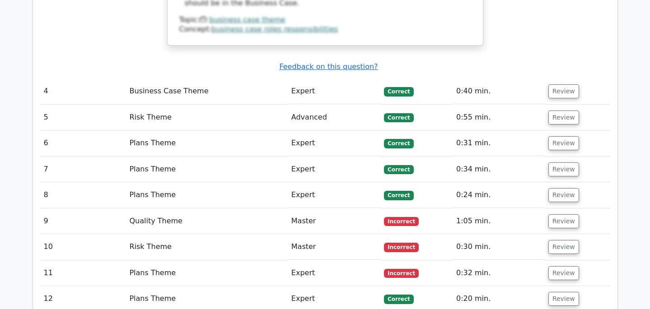
scroll to position [1767, 0]
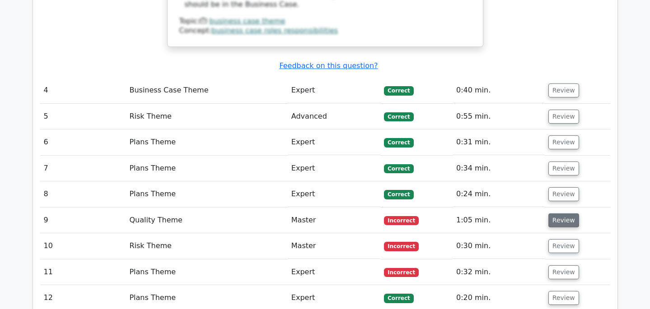
click at [555, 214] on button "Review" at bounding box center [563, 221] width 31 height 14
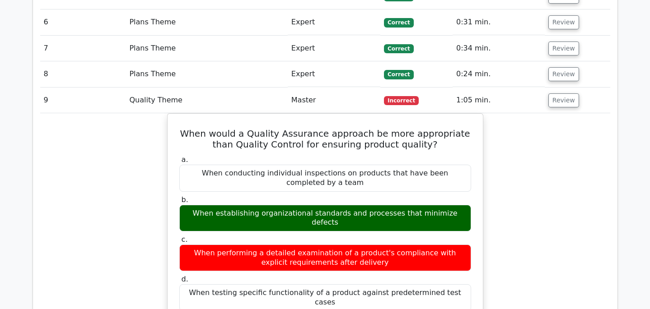
scroll to position [1891, 0]
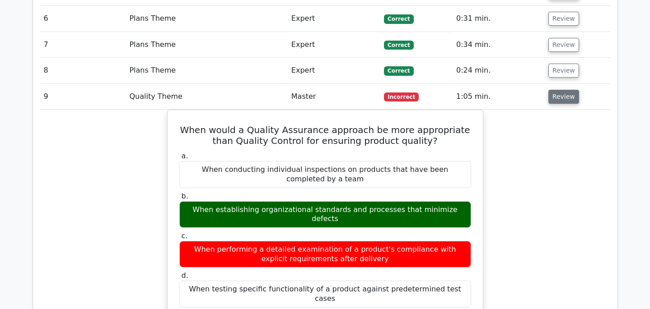
click at [558, 90] on button "Review" at bounding box center [563, 97] width 31 height 14
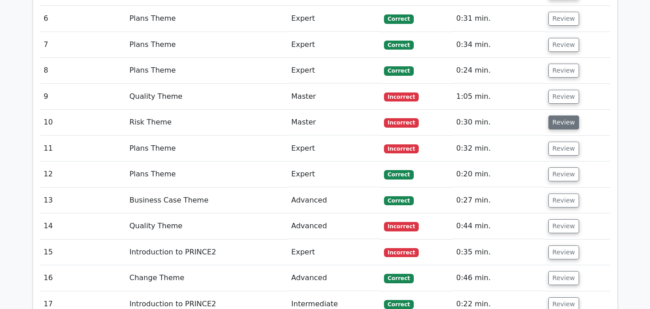
click at [553, 116] on button "Review" at bounding box center [563, 123] width 31 height 14
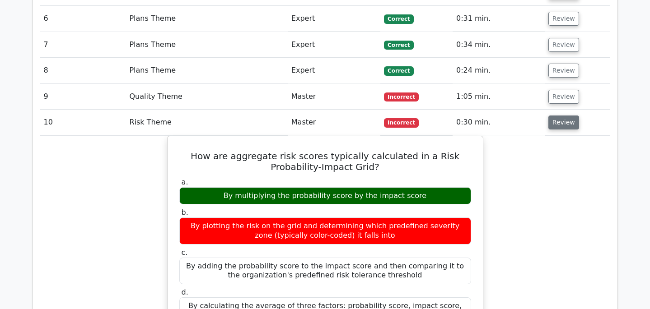
click at [553, 116] on button "Review" at bounding box center [563, 123] width 31 height 14
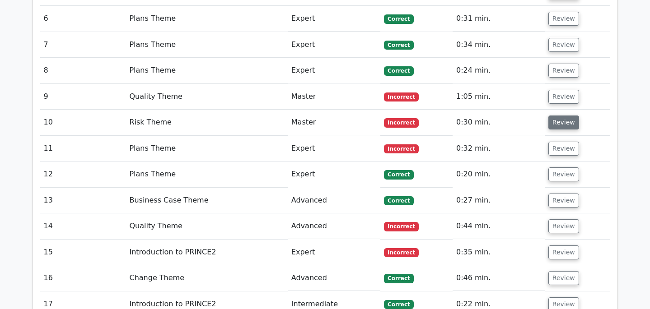
click at [566, 116] on button "Review" at bounding box center [563, 123] width 31 height 14
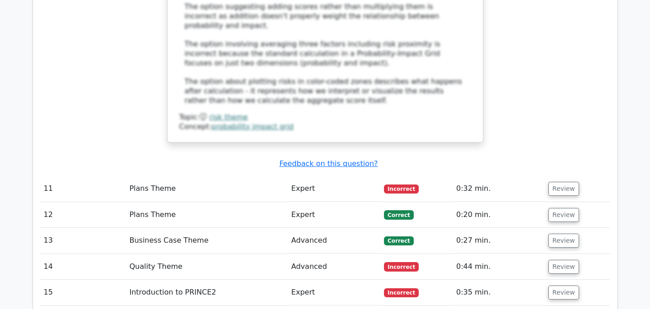
scroll to position [2358, 0]
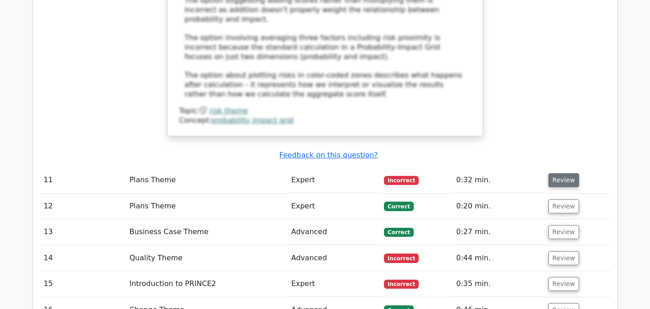
click at [553, 173] on button "Review" at bounding box center [563, 180] width 31 height 14
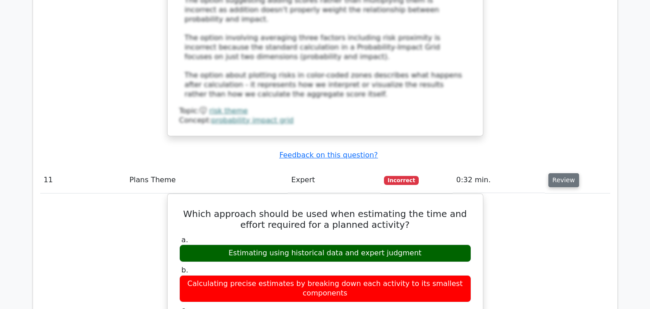
click at [548, 173] on button "Review" at bounding box center [563, 180] width 31 height 14
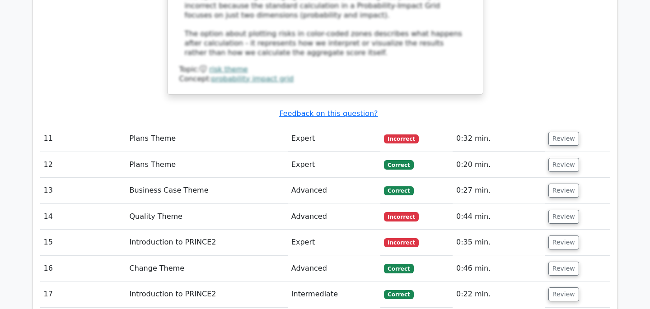
scroll to position [2411, 0]
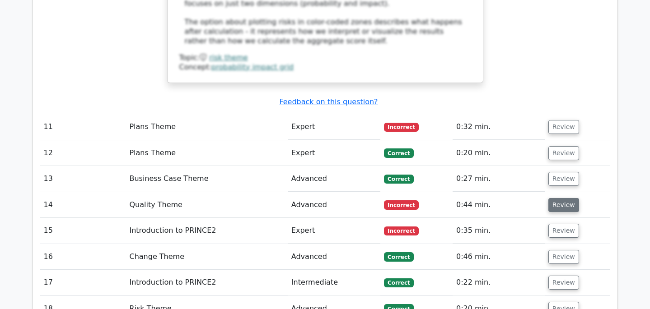
click at [555, 198] on button "Review" at bounding box center [563, 205] width 31 height 14
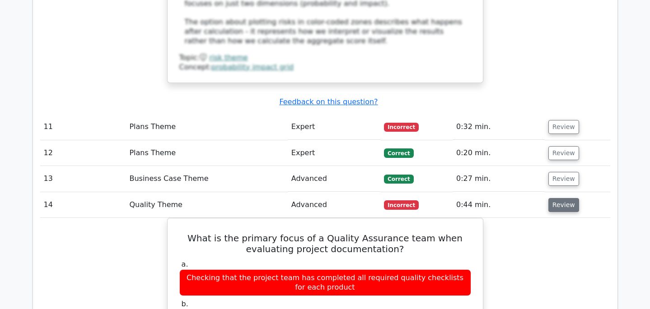
click at [555, 198] on button "Review" at bounding box center [563, 205] width 31 height 14
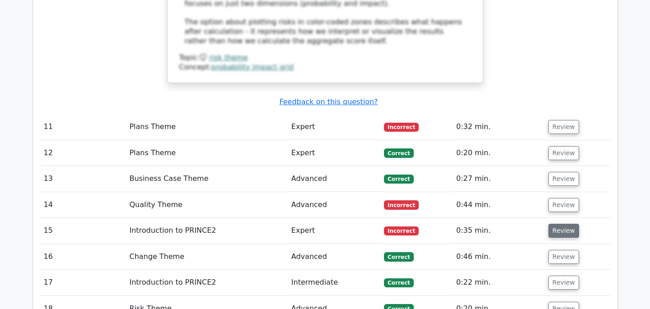
click at [564, 224] on button "Review" at bounding box center [563, 231] width 31 height 14
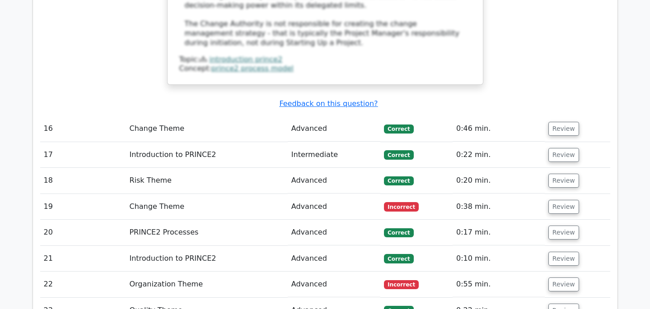
scroll to position [3030, 0]
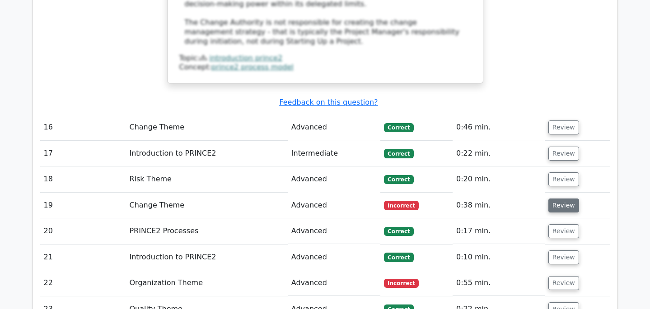
click at [560, 199] on button "Review" at bounding box center [563, 206] width 31 height 14
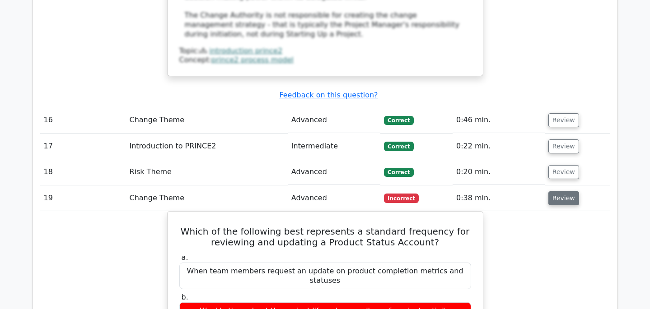
scroll to position [3043, 0]
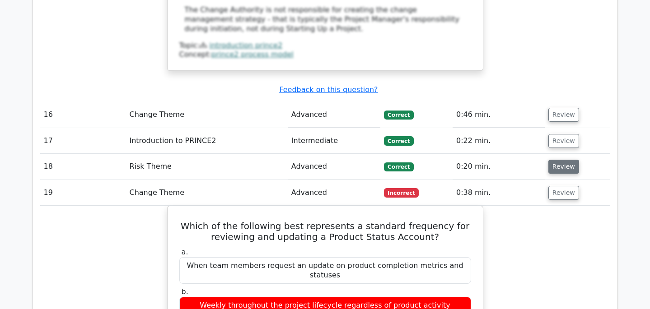
click at [562, 160] on button "Review" at bounding box center [563, 167] width 31 height 14
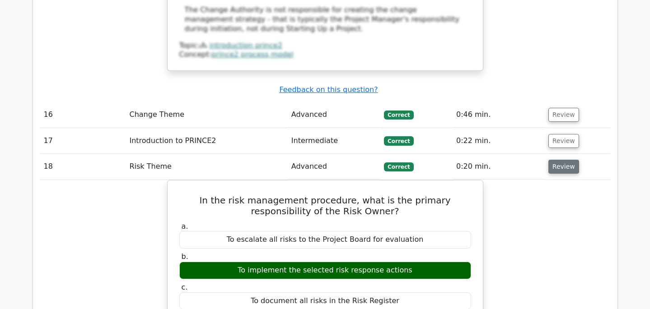
click at [563, 160] on button "Review" at bounding box center [563, 167] width 31 height 14
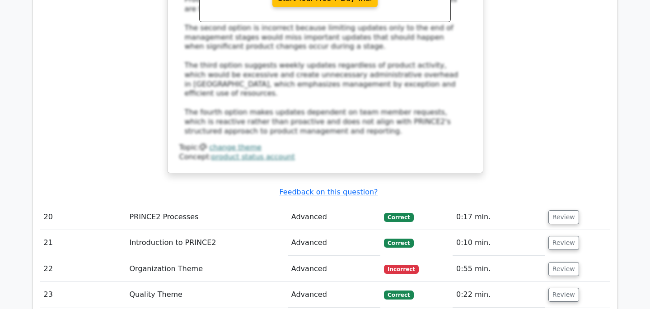
scroll to position [3564, 0]
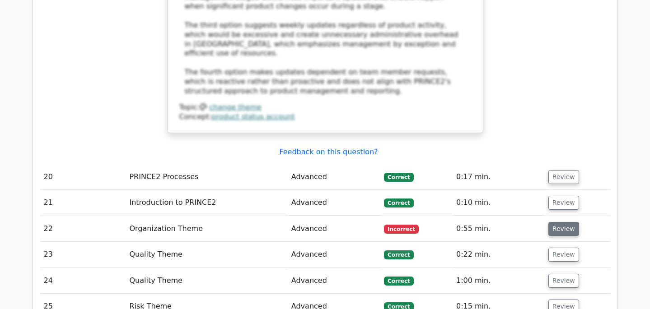
click at [561, 222] on button "Review" at bounding box center [563, 229] width 31 height 14
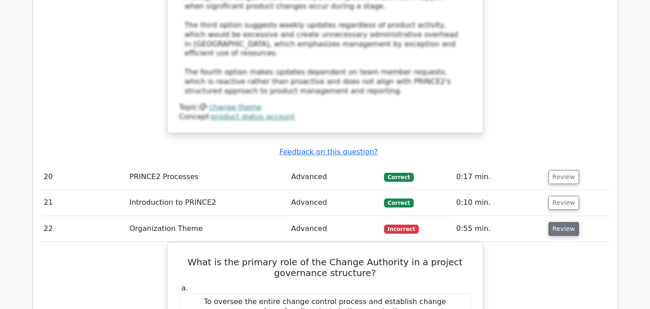
click at [561, 222] on button "Review" at bounding box center [563, 229] width 31 height 14
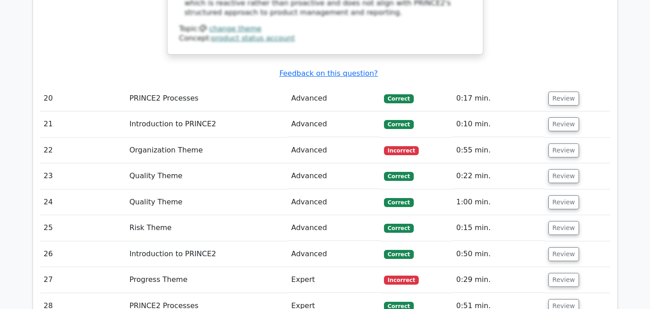
scroll to position [3642, 0]
click at [558, 274] on button "Review" at bounding box center [563, 281] width 31 height 14
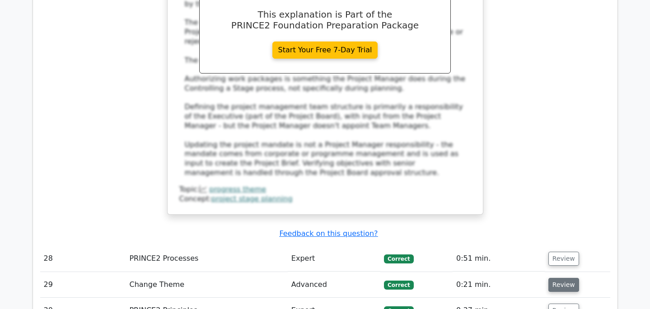
scroll to position [4188, 0]
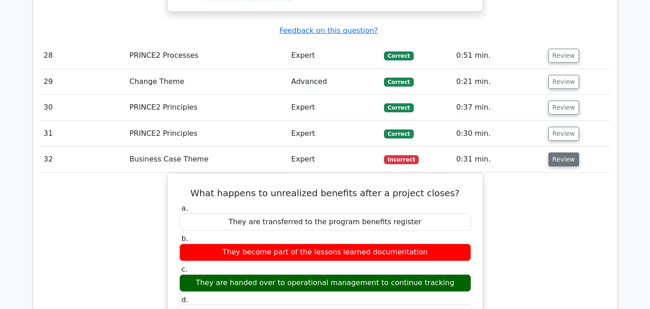
scroll to position [4383, 0]
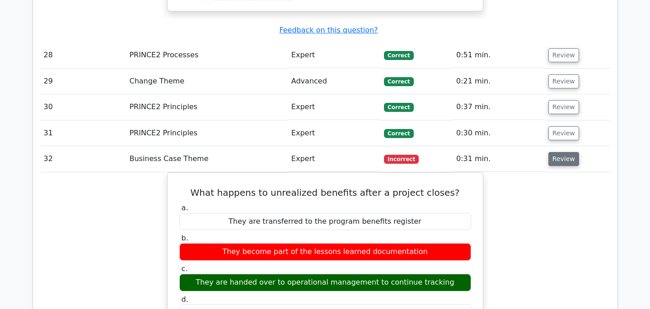
click at [564, 152] on button "Review" at bounding box center [563, 159] width 31 height 14
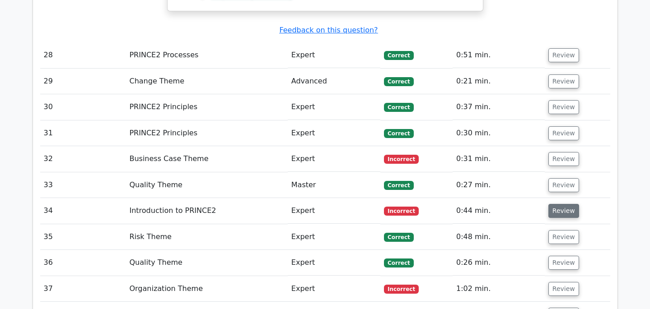
click at [564, 204] on button "Review" at bounding box center [563, 211] width 31 height 14
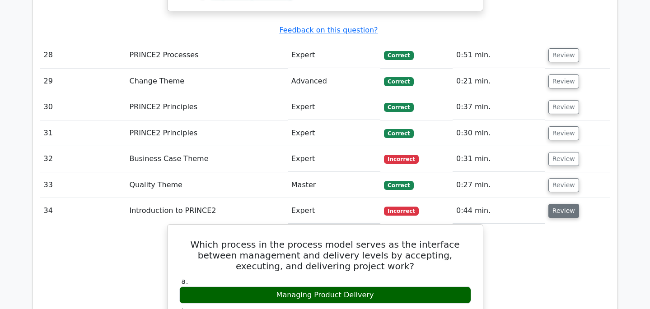
click at [562, 204] on button "Review" at bounding box center [563, 211] width 31 height 14
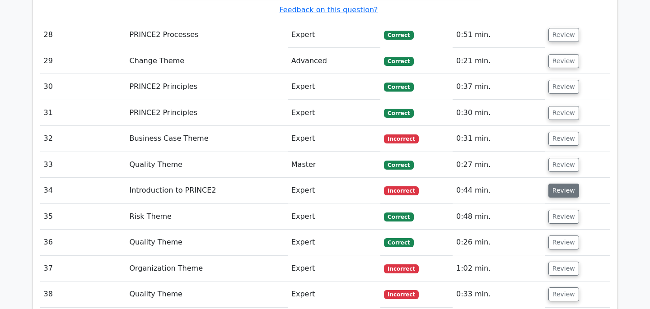
scroll to position [4405, 0]
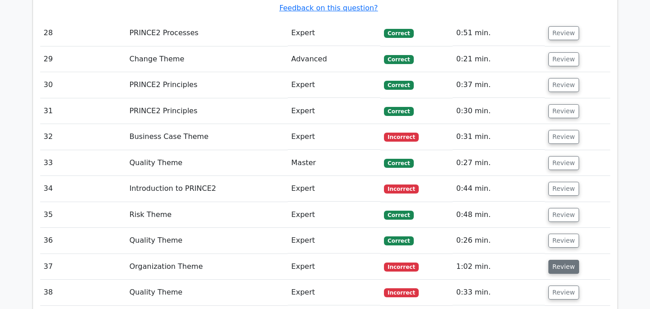
click at [549, 260] on button "Review" at bounding box center [563, 267] width 31 height 14
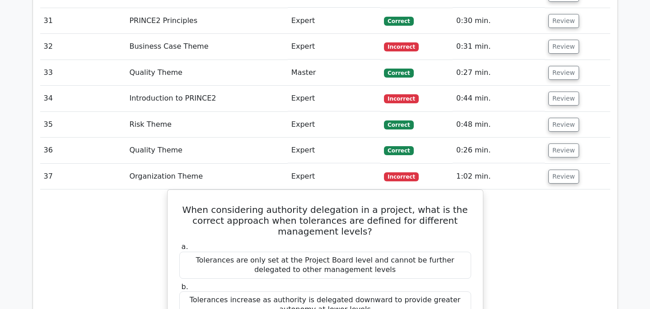
scroll to position [4496, 0]
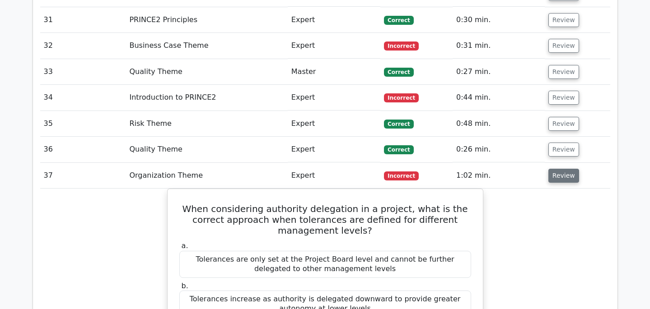
click at [555, 169] on button "Review" at bounding box center [563, 176] width 31 height 14
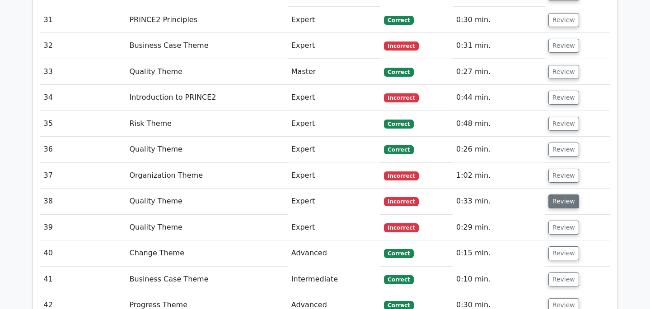
click at [554, 195] on button "Review" at bounding box center [563, 202] width 31 height 14
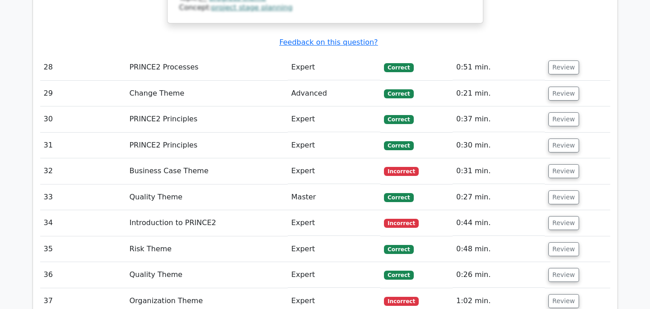
scroll to position [4372, 0]
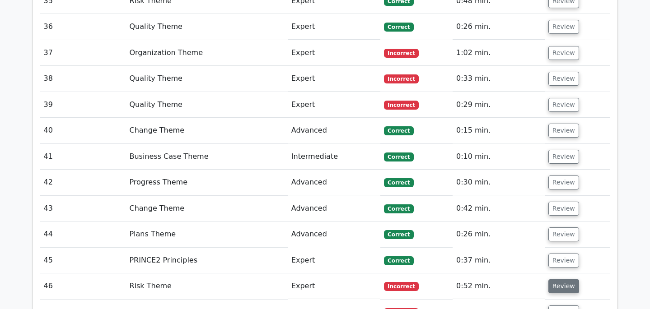
click at [568, 280] on button "Review" at bounding box center [563, 287] width 31 height 14
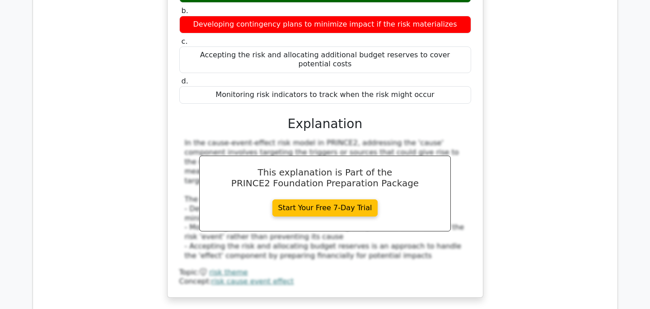
scroll to position [5488, 0]
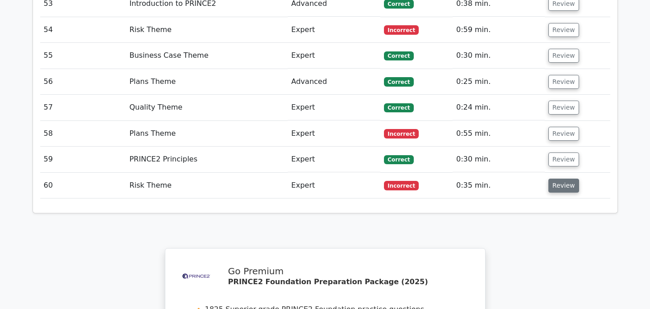
click at [551, 179] on button "Review" at bounding box center [563, 186] width 31 height 14
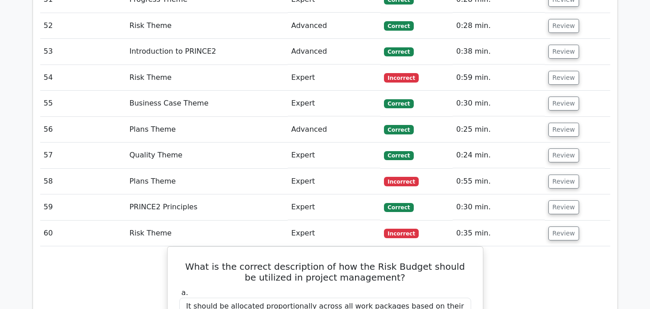
scroll to position [5423, 0]
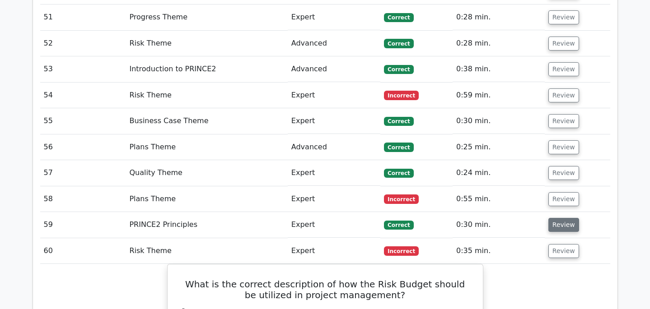
click at [555, 218] on button "Review" at bounding box center [563, 225] width 31 height 14
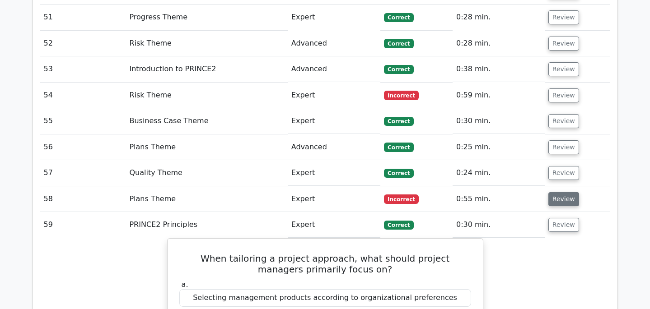
click at [564, 192] on button "Review" at bounding box center [563, 199] width 31 height 14
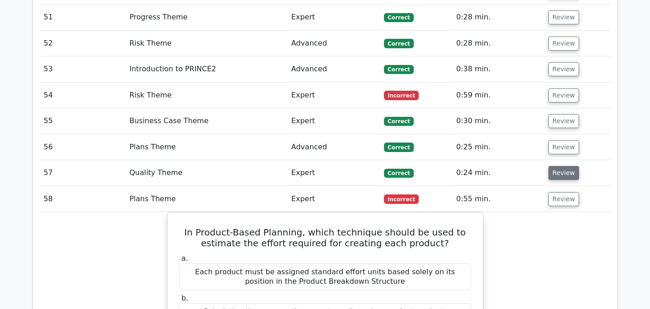
click at [562, 166] on button "Review" at bounding box center [563, 173] width 31 height 14
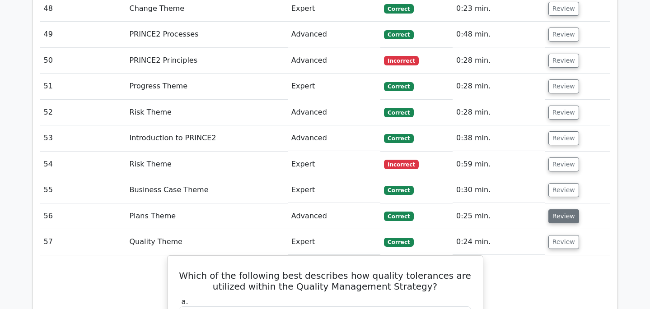
scroll to position [5352, 0]
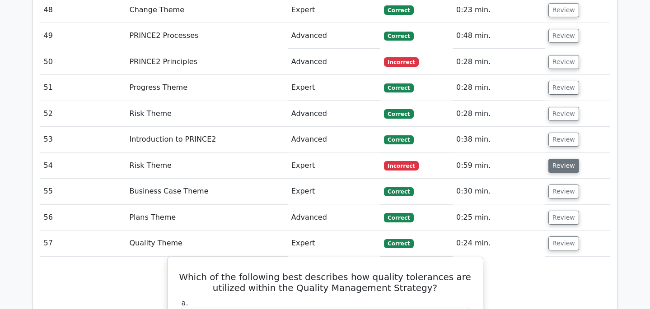
click at [558, 159] on button "Review" at bounding box center [563, 166] width 31 height 14
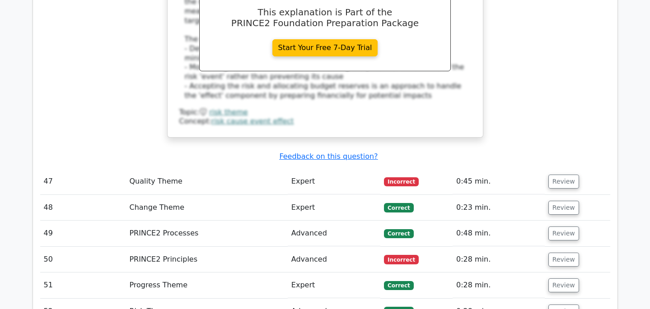
scroll to position [5146, 0]
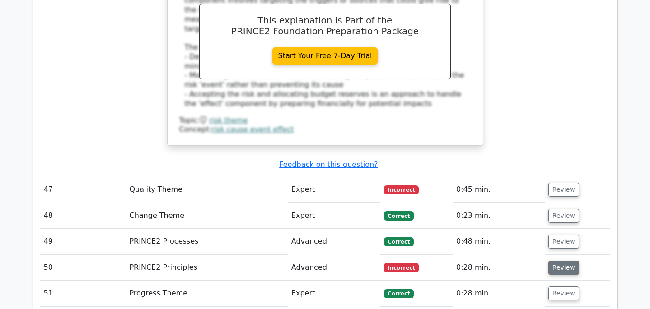
click at [563, 261] on button "Review" at bounding box center [563, 268] width 31 height 14
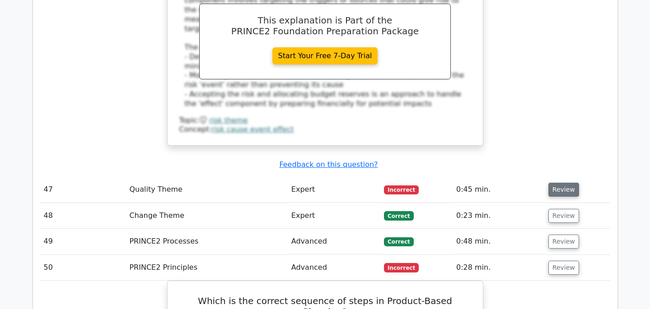
click at [561, 183] on button "Review" at bounding box center [563, 190] width 31 height 14
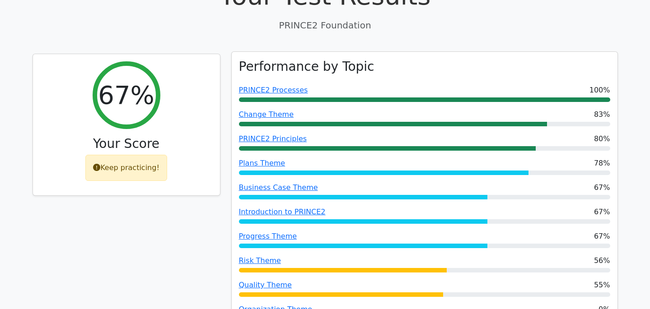
scroll to position [351, 0]
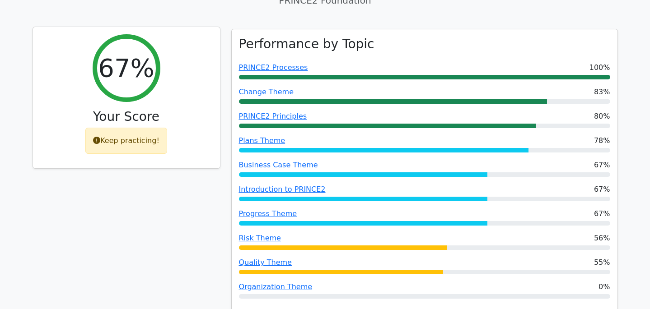
click at [99, 137] on icon at bounding box center [96, 140] width 7 height 7
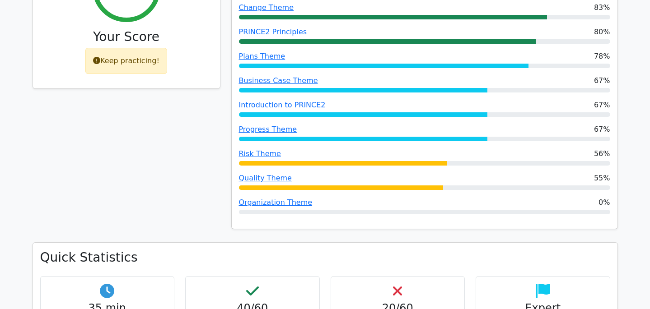
scroll to position [434, 0]
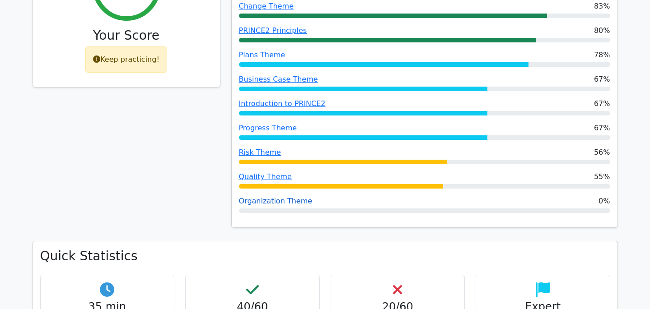
click at [297, 197] on link "Organization Theme" at bounding box center [276, 201] width 74 height 9
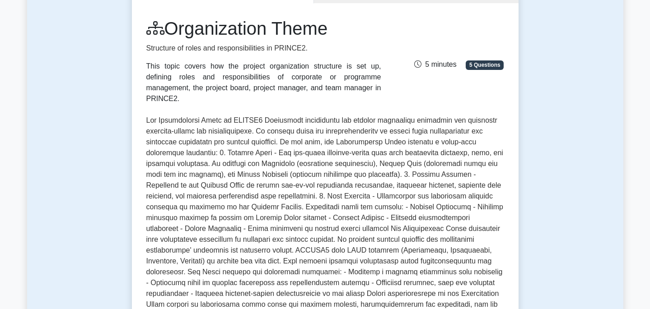
scroll to position [370, 0]
